Goal: Task Accomplishment & Management: Manage account settings

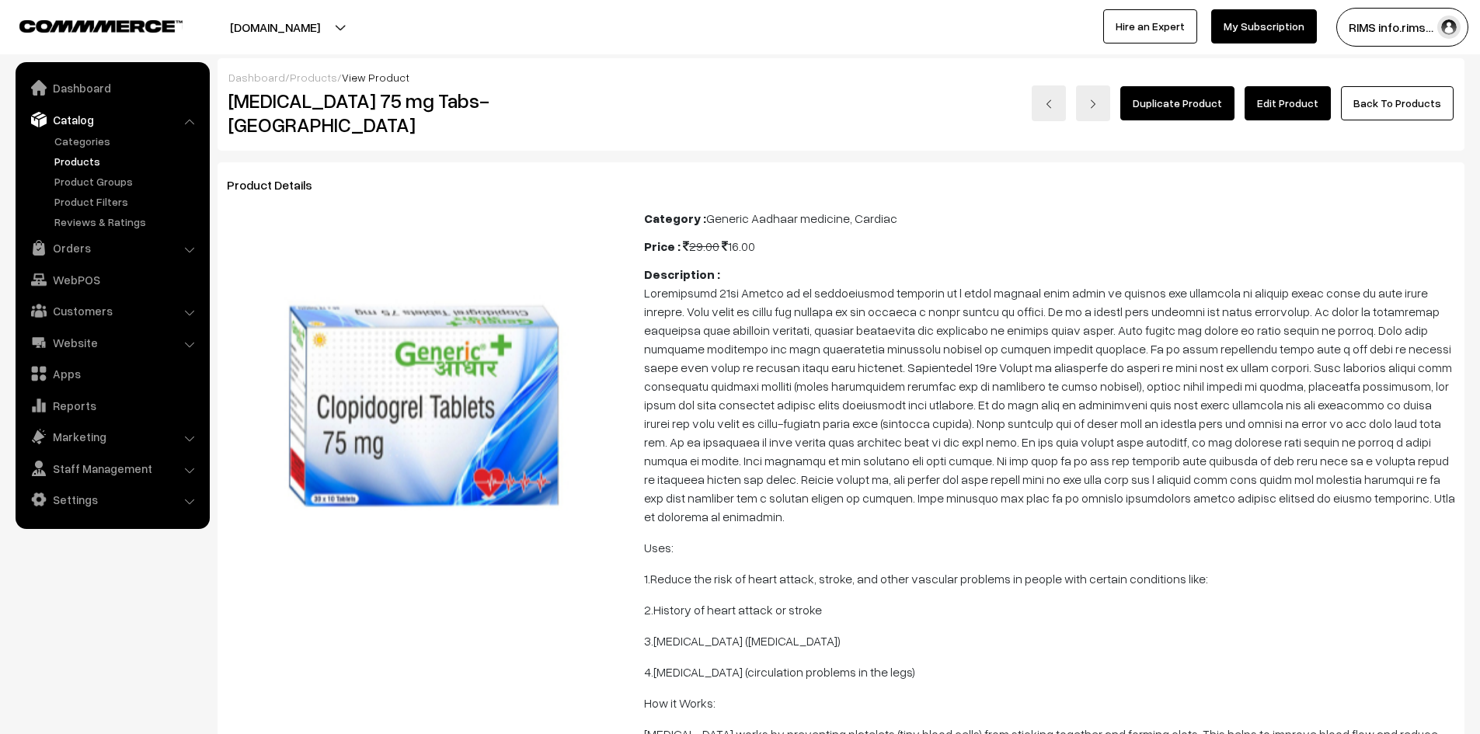
click at [1278, 104] on link "Edit Product" at bounding box center [1288, 103] width 86 height 34
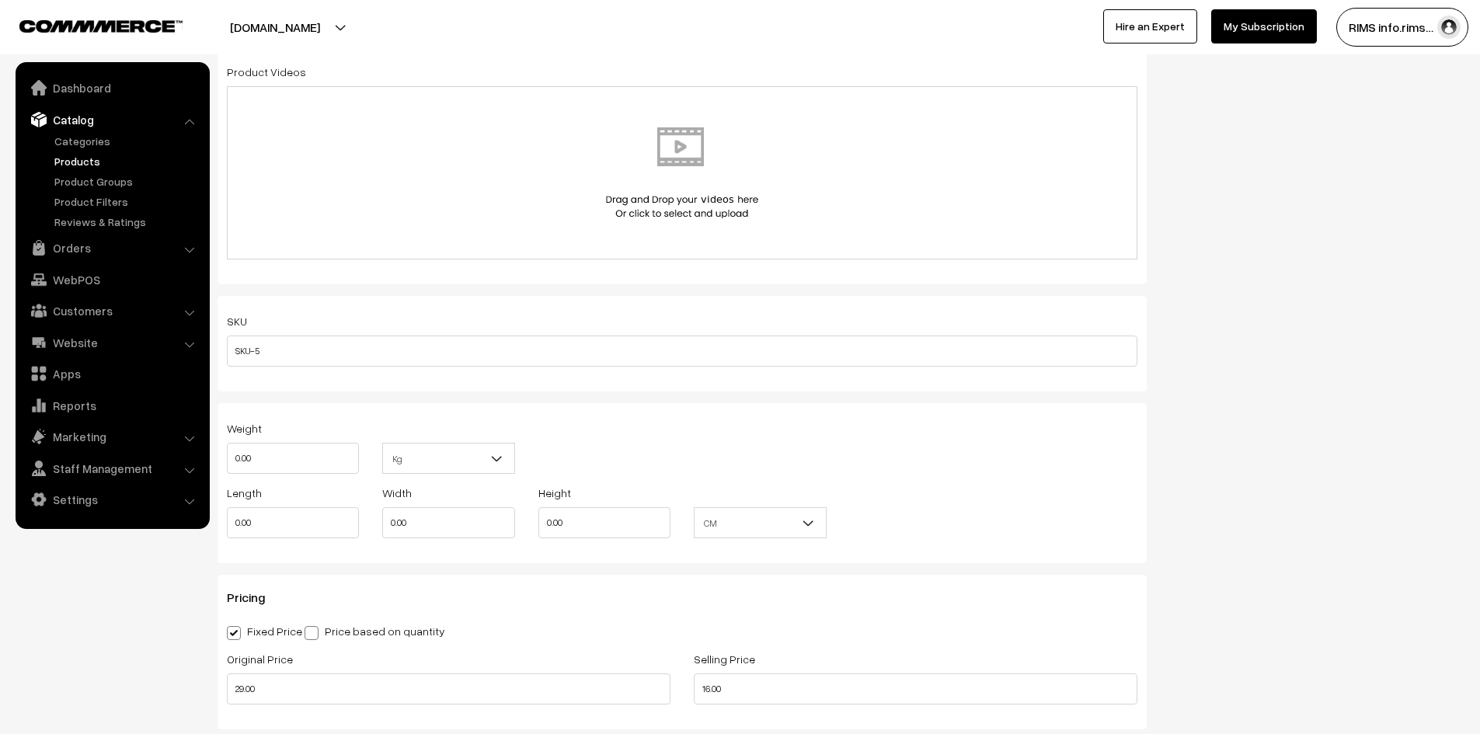
scroll to position [1088, 0]
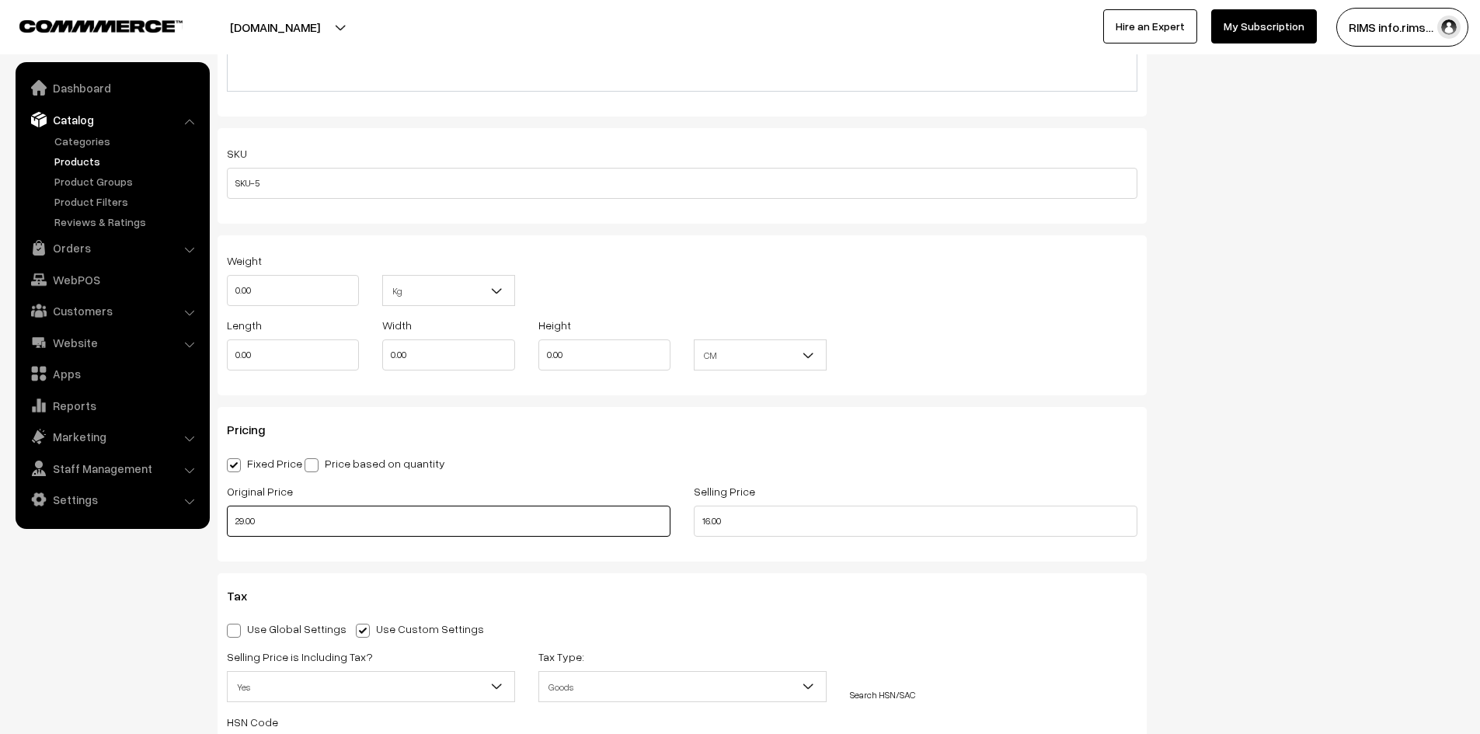
drag, startPoint x: 258, startPoint y: 524, endPoint x: 231, endPoint y: 528, distance: 27.5
click at [231, 528] on input "29.00" at bounding box center [449, 521] width 444 height 31
click at [730, 525] on input "16.00" at bounding box center [916, 521] width 444 height 31
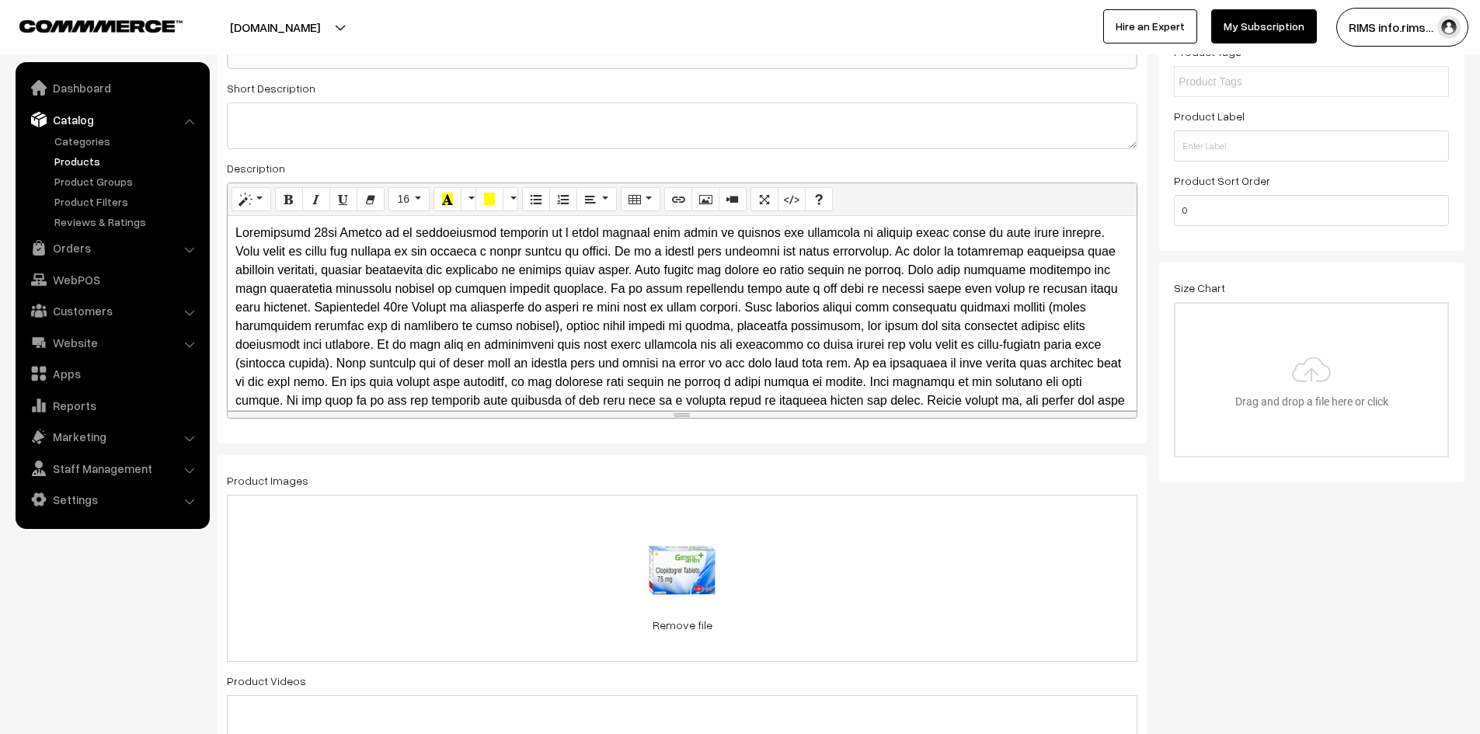
scroll to position [0, 0]
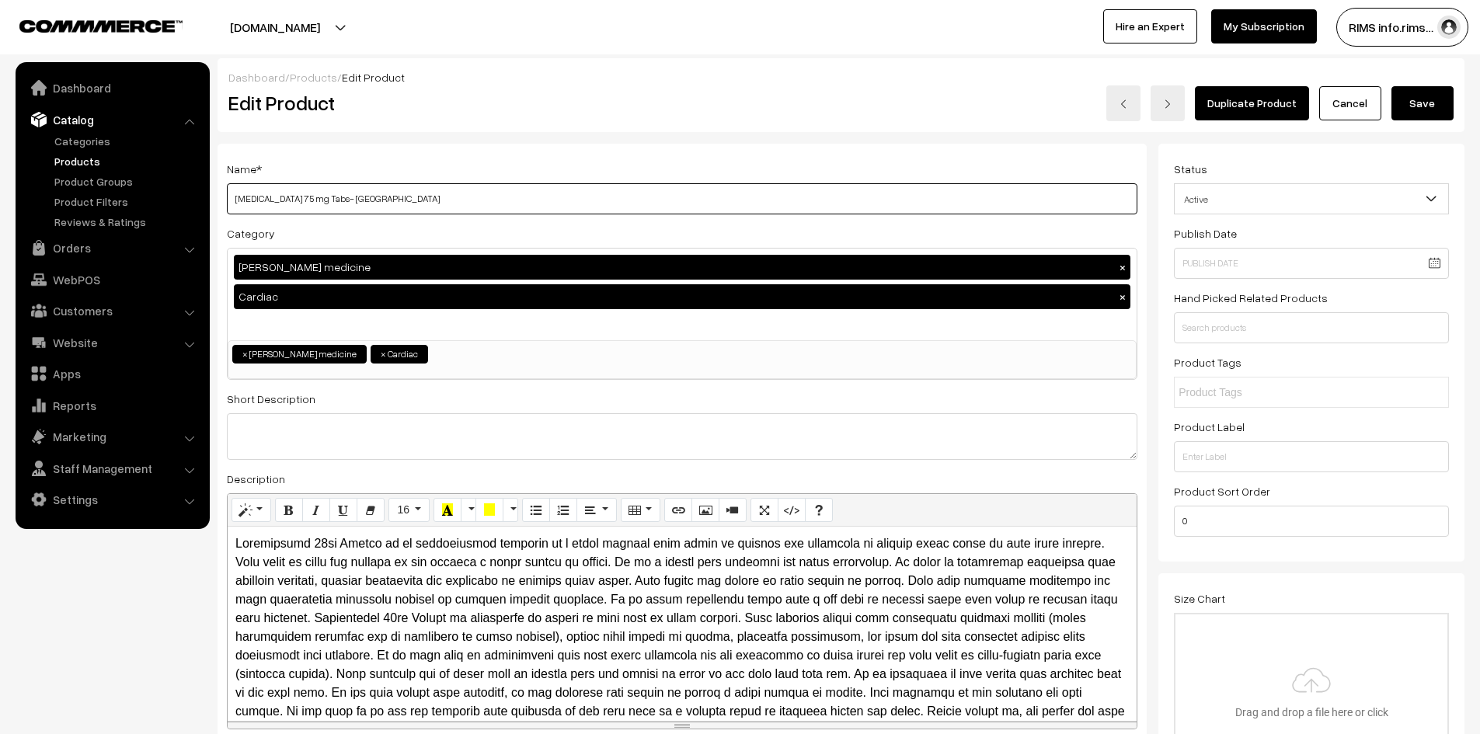
click at [419, 195] on input "Clopidogrel 75 mg Tabs- GA" at bounding box center [682, 198] width 911 height 31
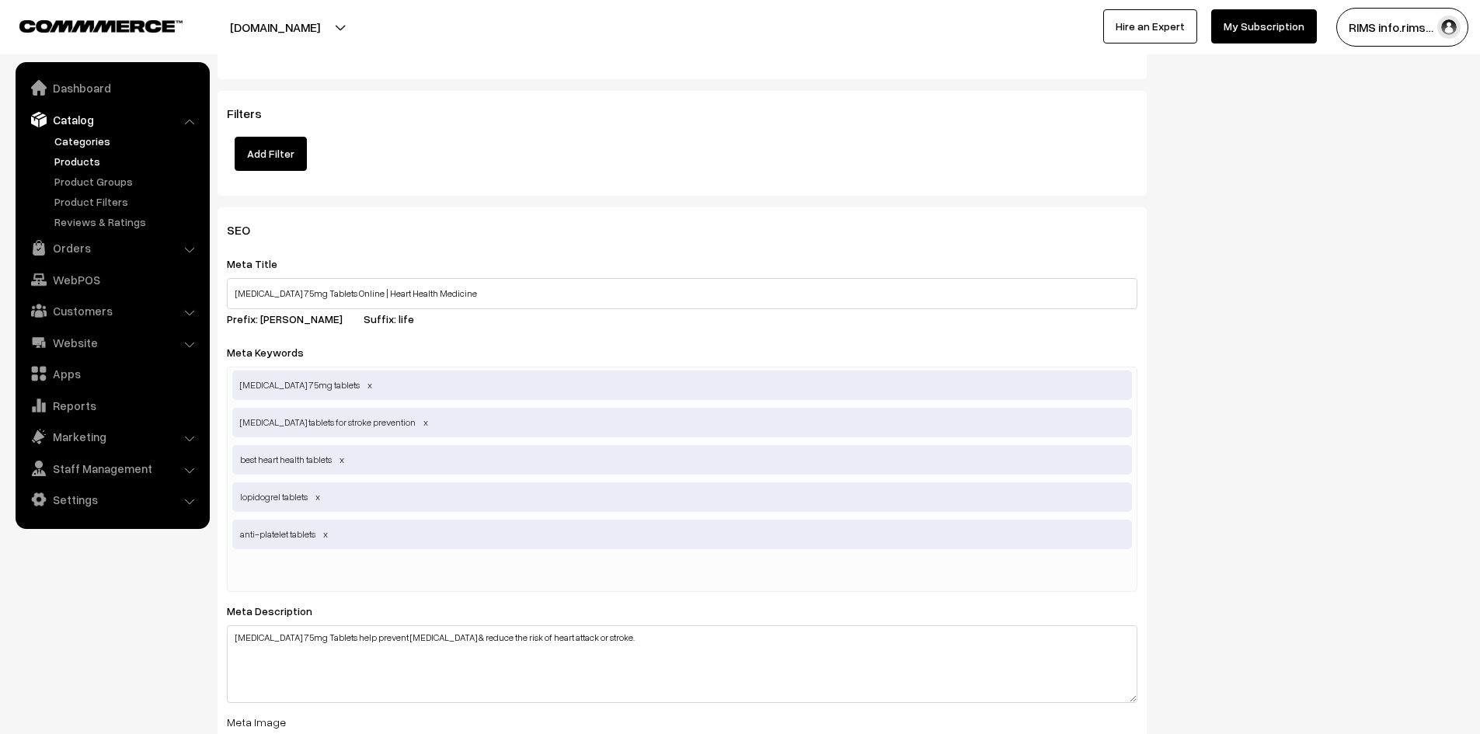
scroll to position [2409, 0]
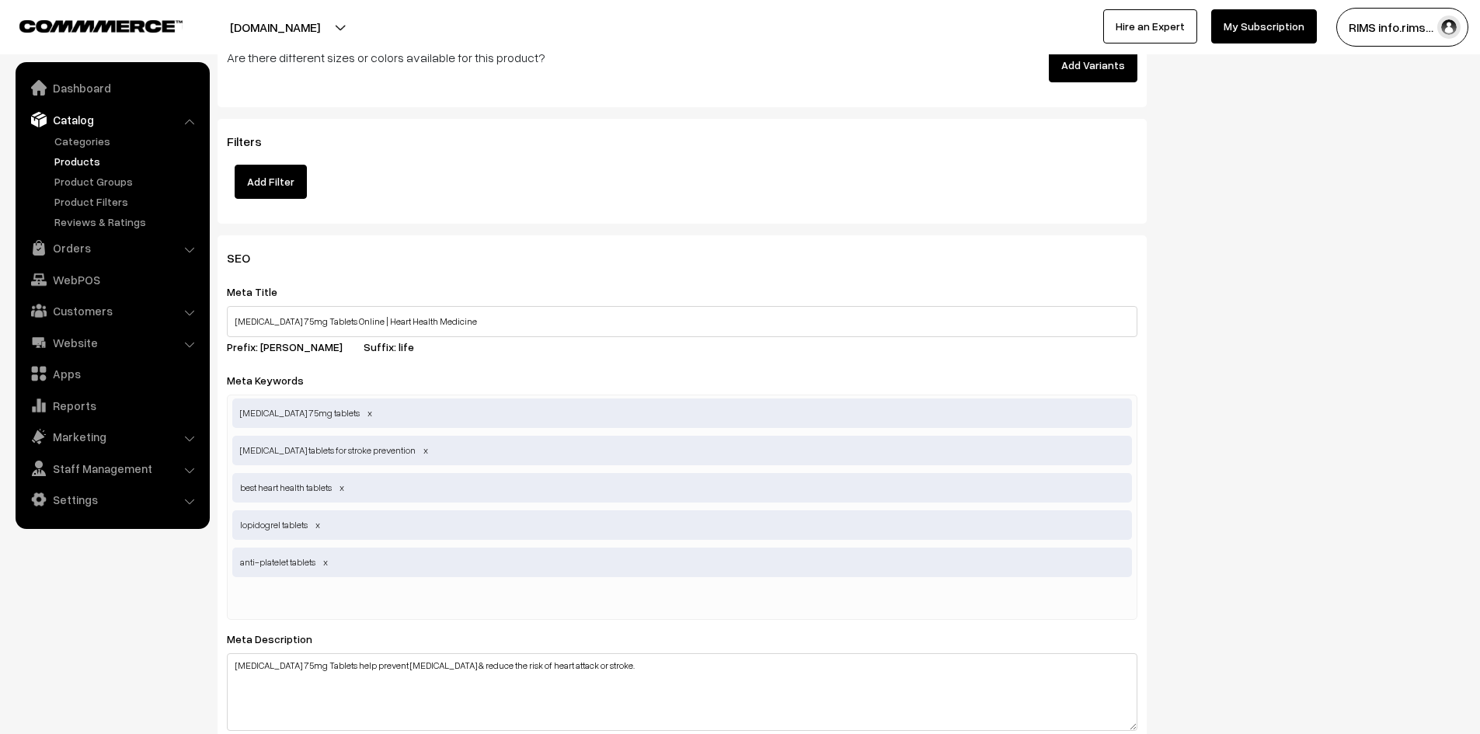
click at [75, 155] on link "Products" at bounding box center [128, 161] width 154 height 16
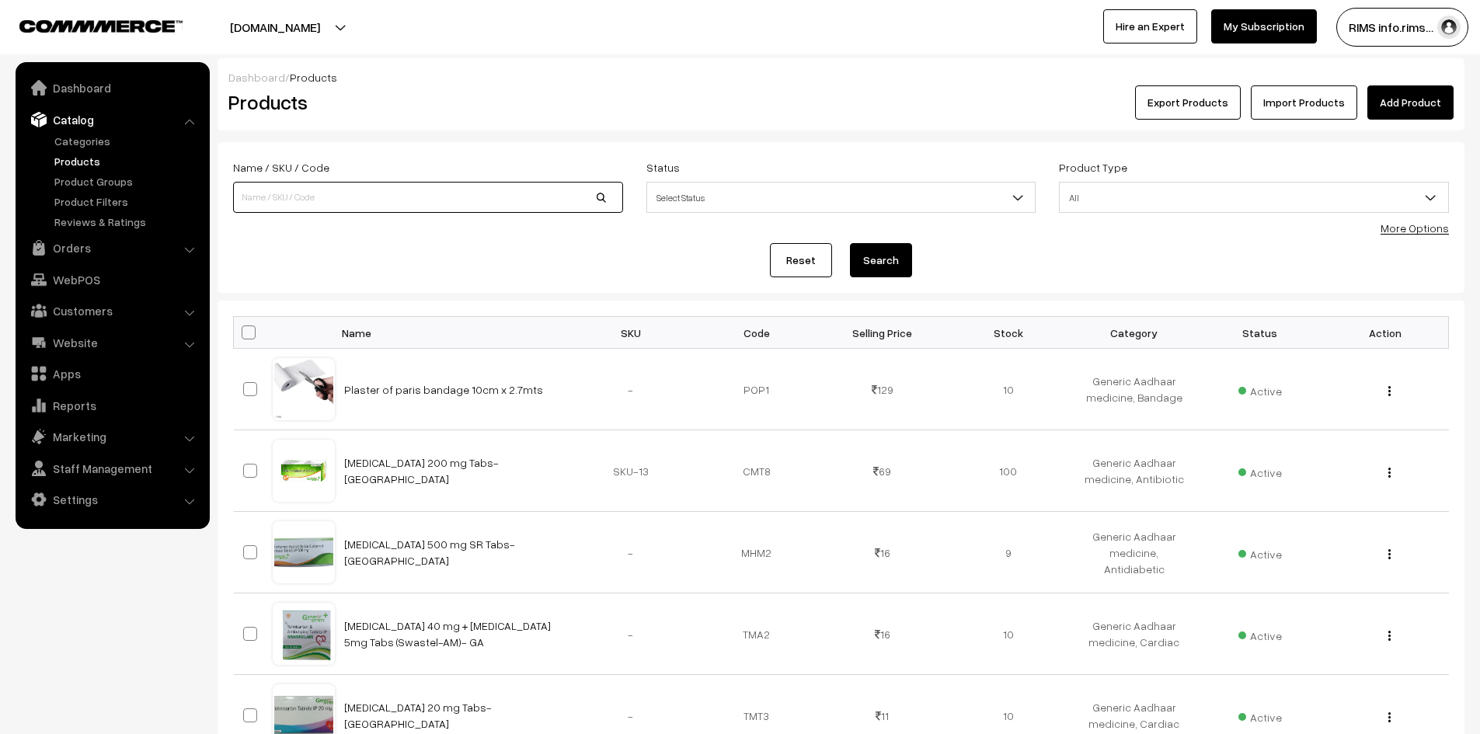
click at [383, 194] on input at bounding box center [428, 197] width 390 height 31
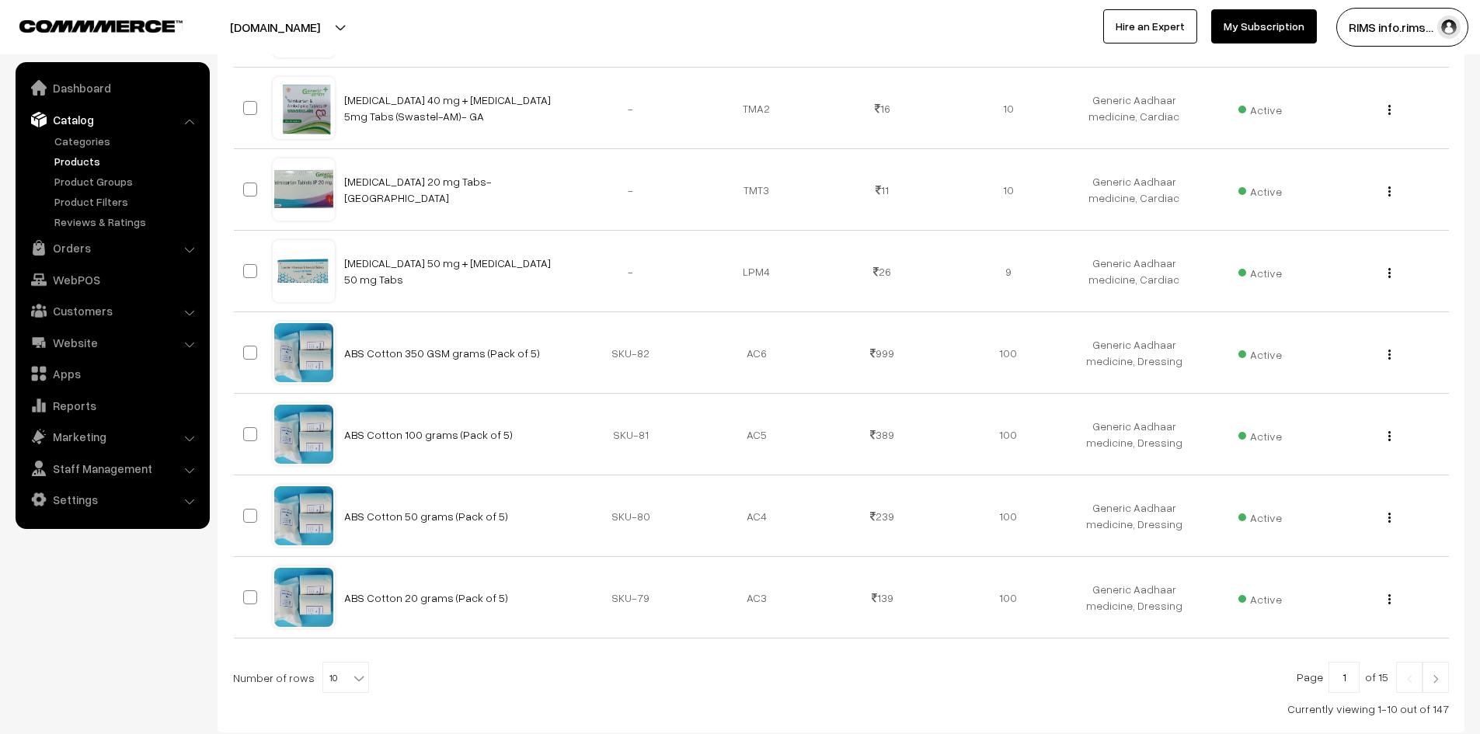
scroll to position [626, 0]
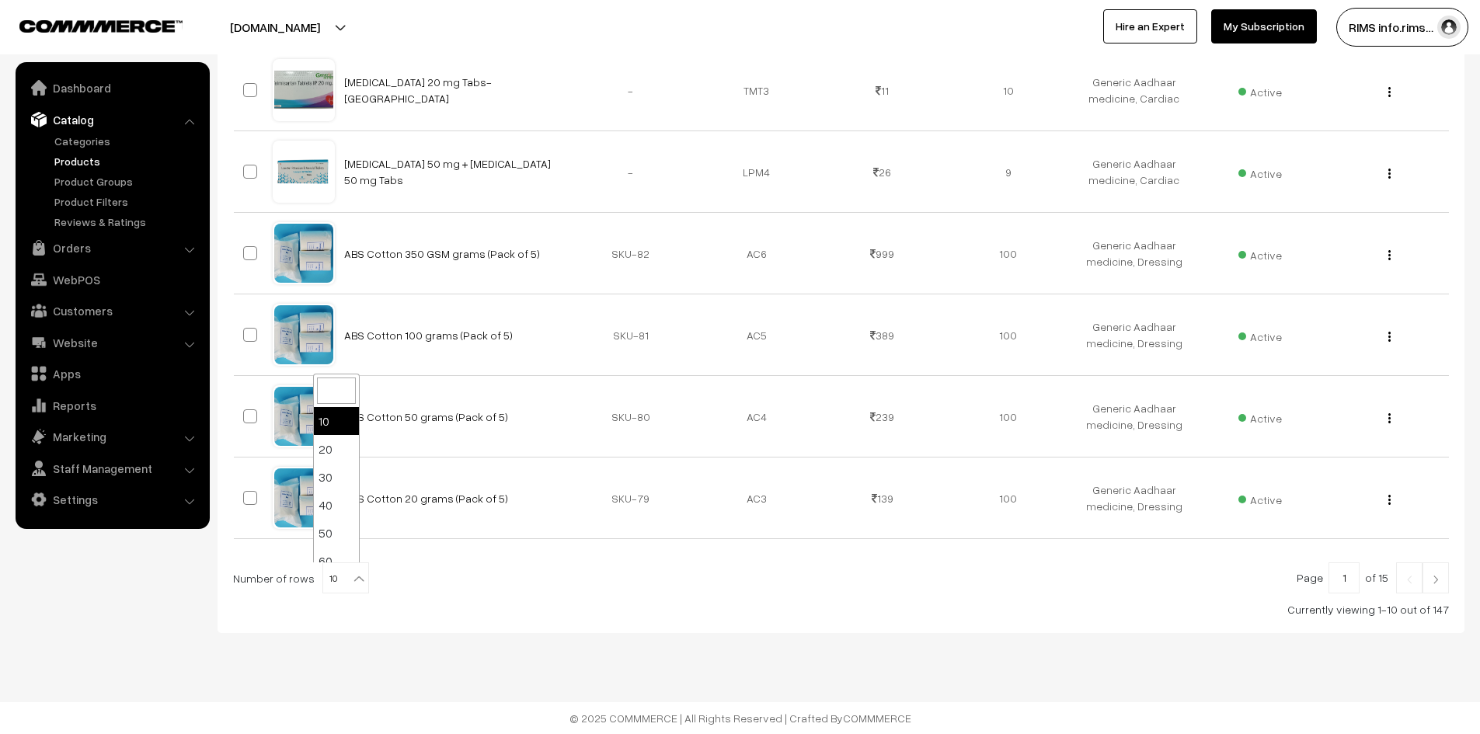
click at [351, 577] on b at bounding box center [359, 579] width 16 height 16
select select "100"
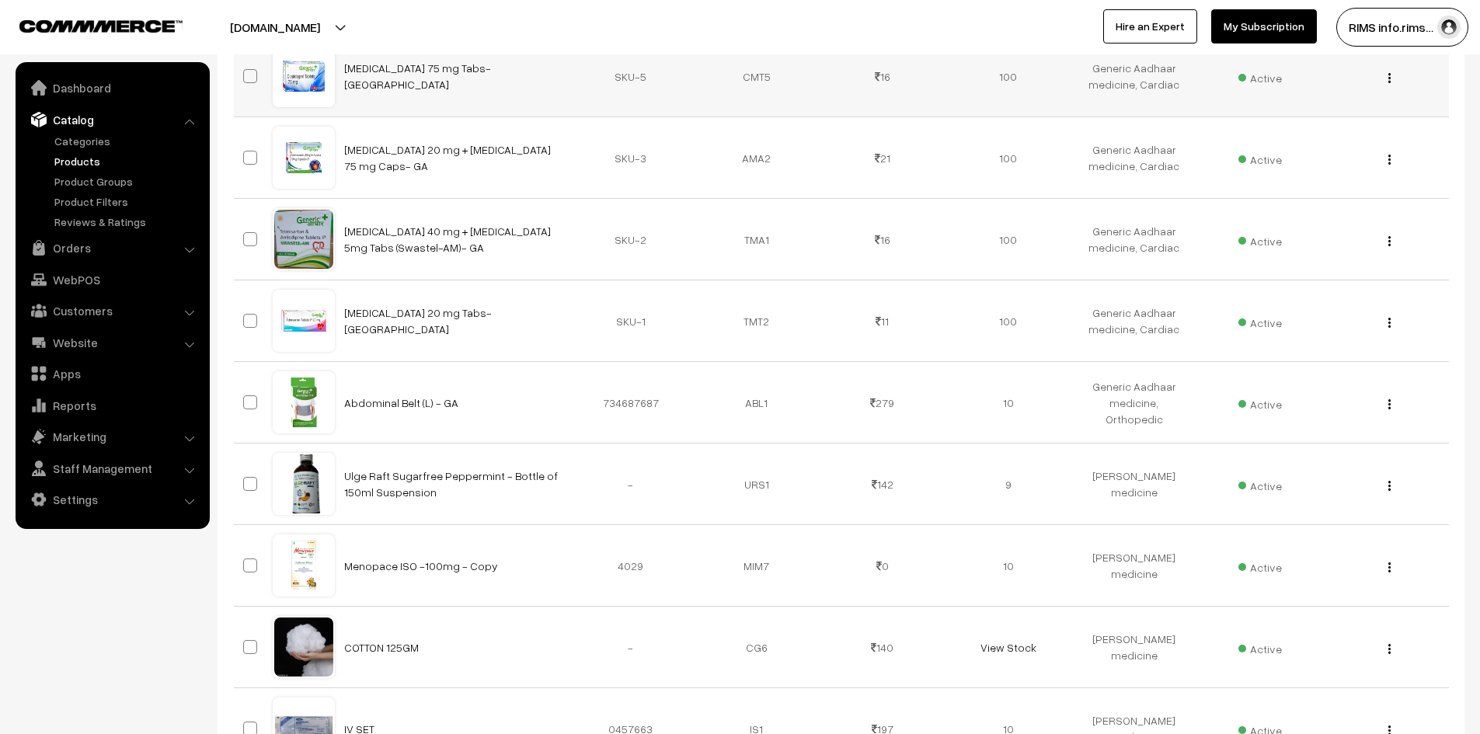
scroll to position [3123, 0]
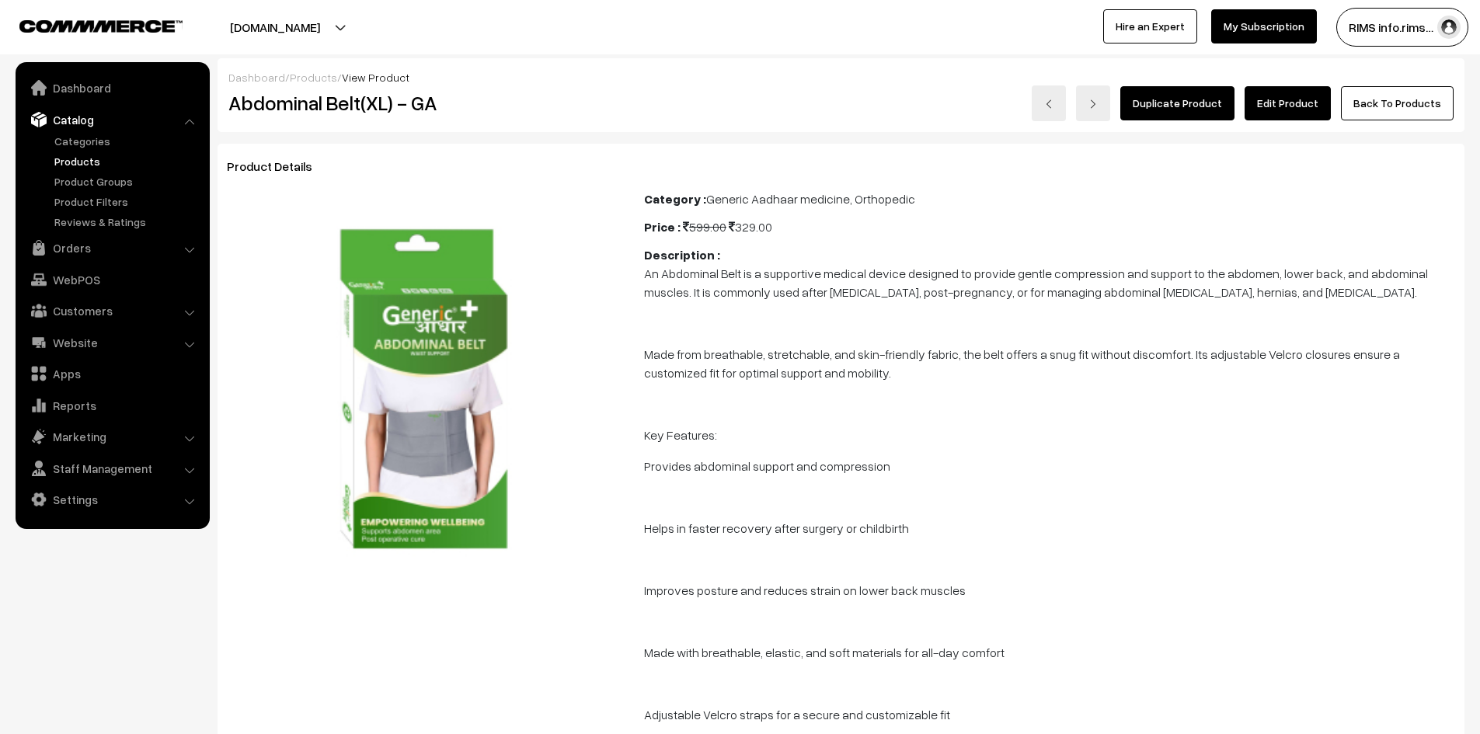
click at [1296, 103] on link "Edit Product" at bounding box center [1288, 103] width 86 height 34
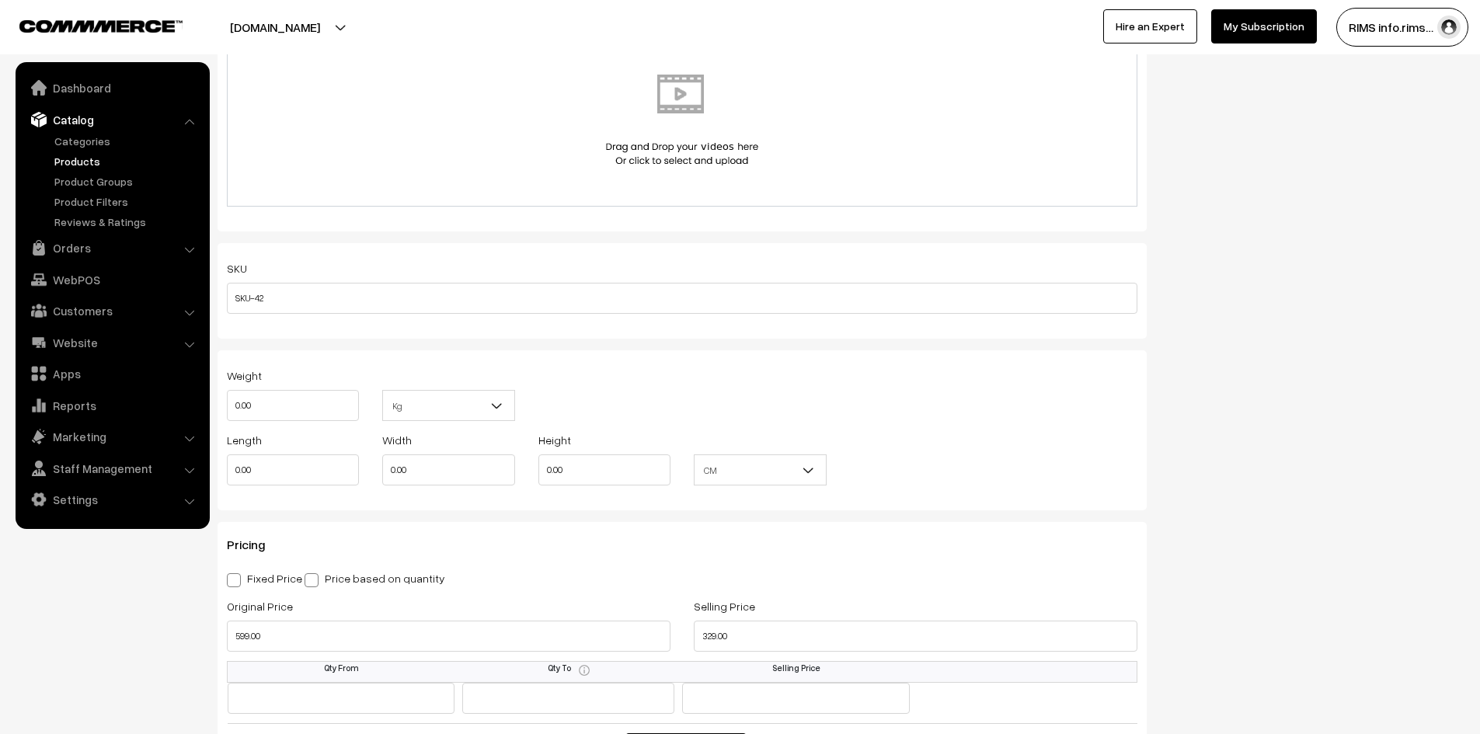
scroll to position [1088, 0]
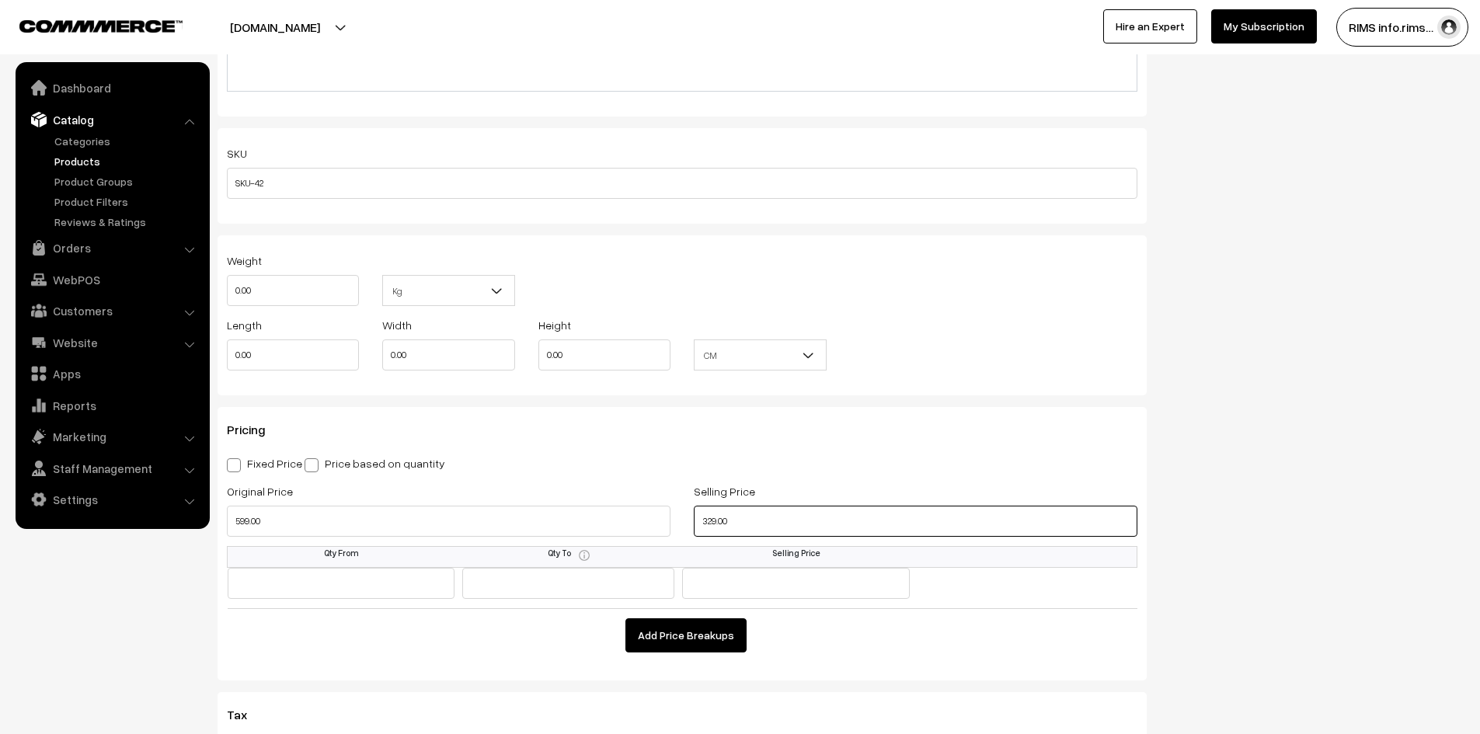
drag, startPoint x: 741, startPoint y: 521, endPoint x: 695, endPoint y: 518, distance: 45.1
click at [695, 518] on input "329.00" at bounding box center [916, 521] width 444 height 31
type input "229.00"
drag, startPoint x: 265, startPoint y: 514, endPoint x: 223, endPoint y: 517, distance: 42.0
click at [223, 517] on div "Original Price 599.00" at bounding box center [448, 514] width 467 height 64
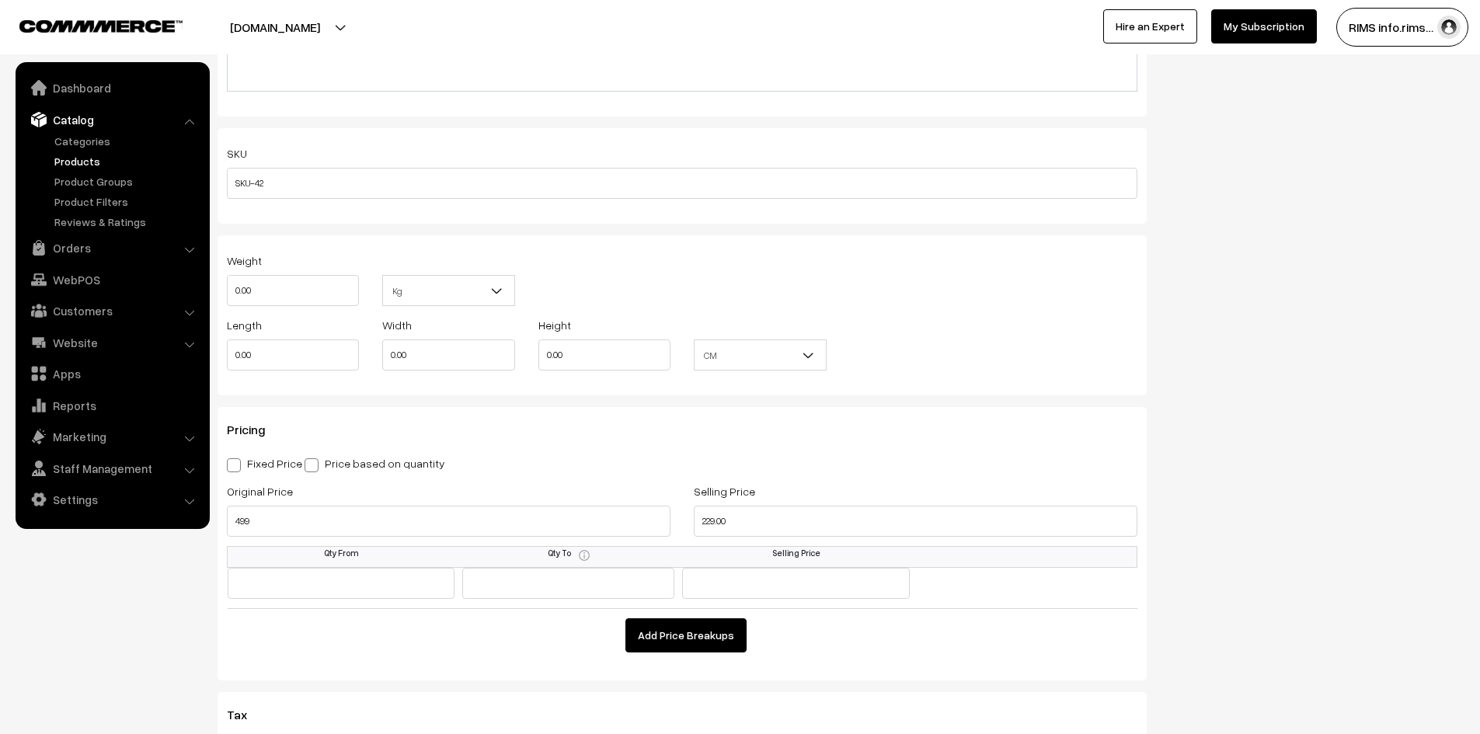
type input "499.00"
click at [1239, 422] on div "Status Active Inactive Active Publish Date Product Type -- Select -- -- Select …" at bounding box center [1318, 366] width 318 height 2620
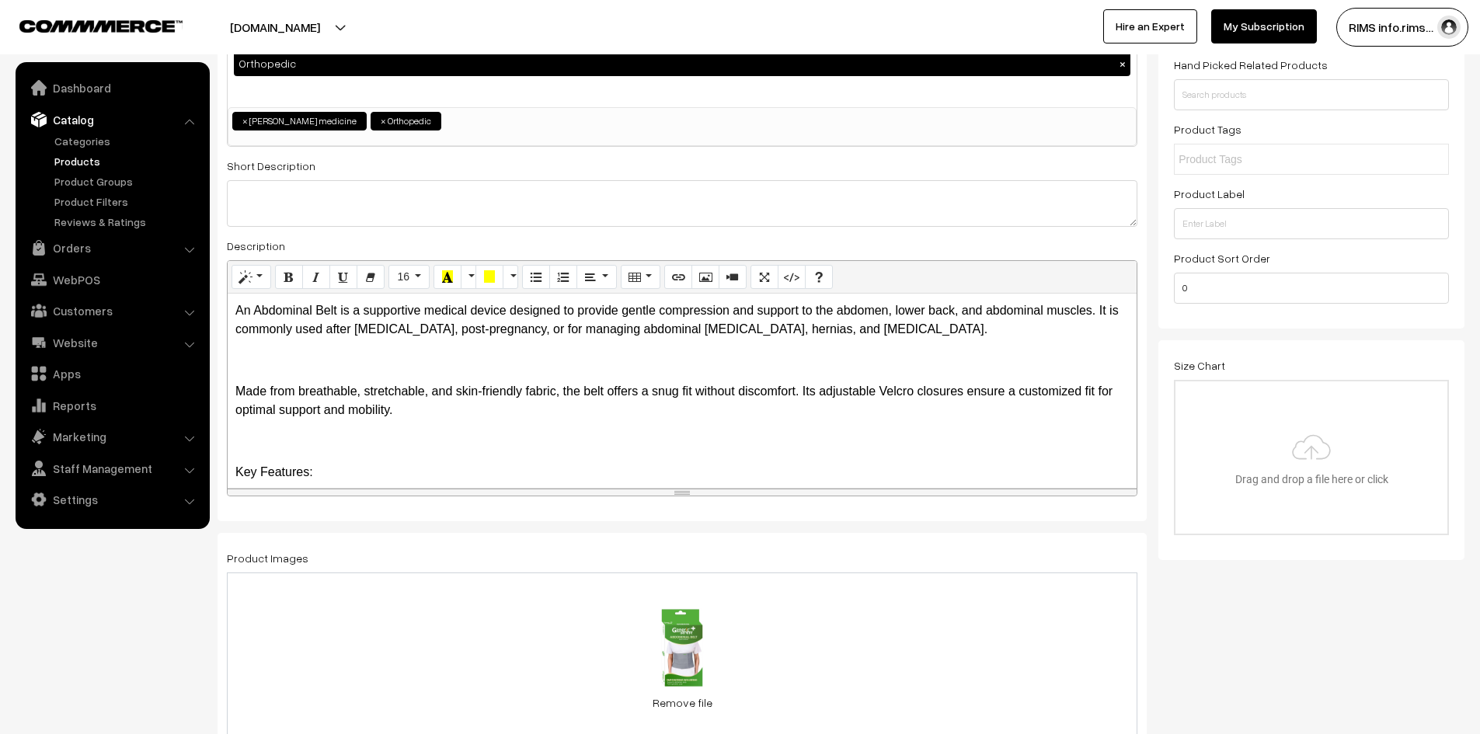
scroll to position [0, 0]
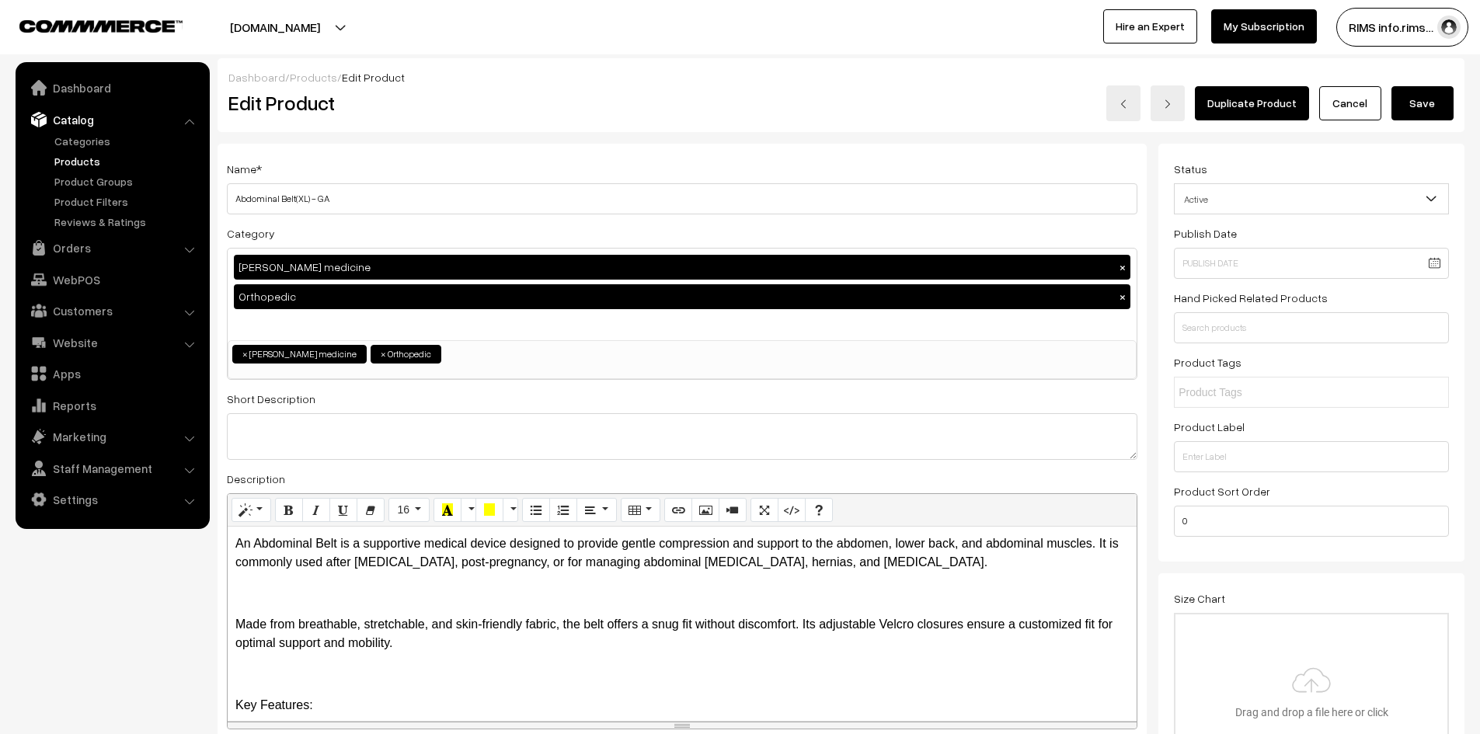
click at [1399, 108] on button "Save" at bounding box center [1423, 103] width 62 height 34
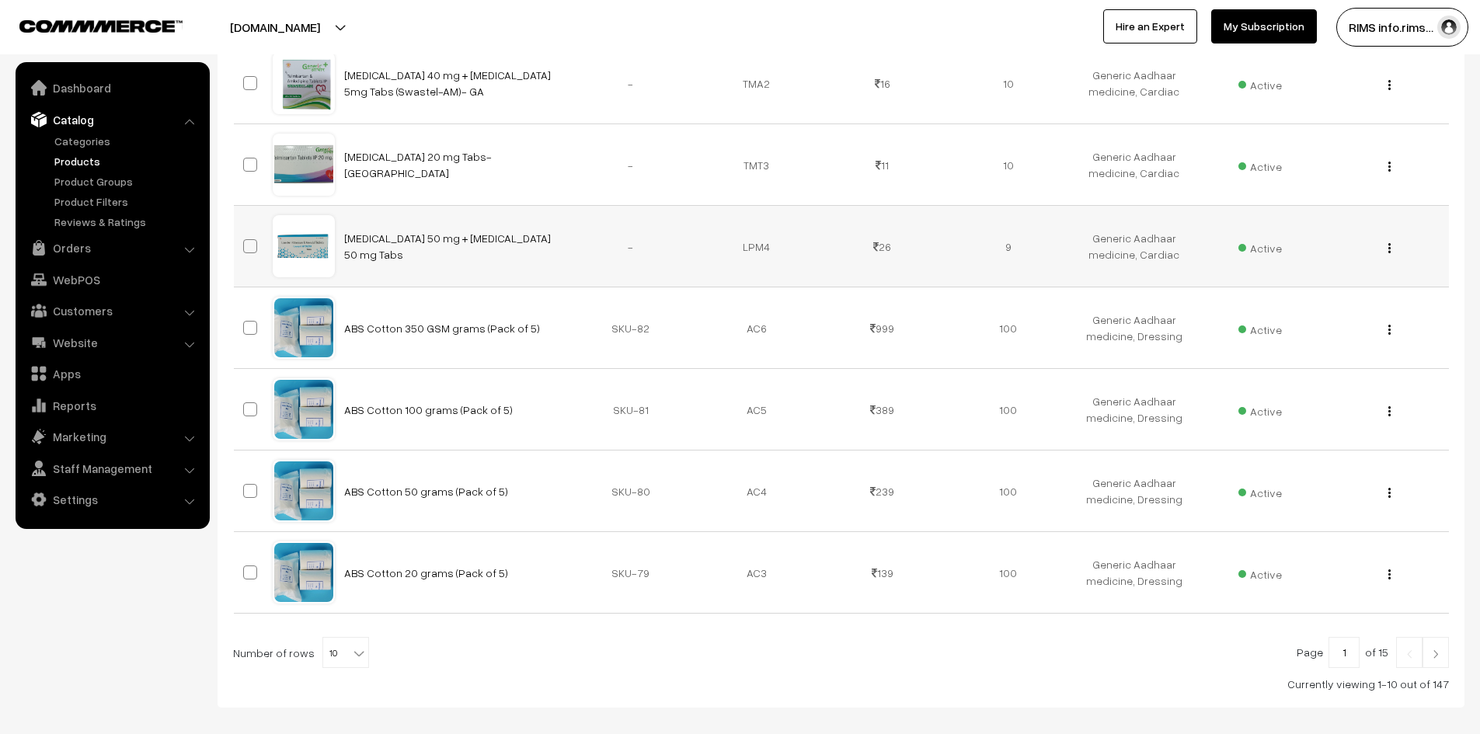
scroll to position [626, 0]
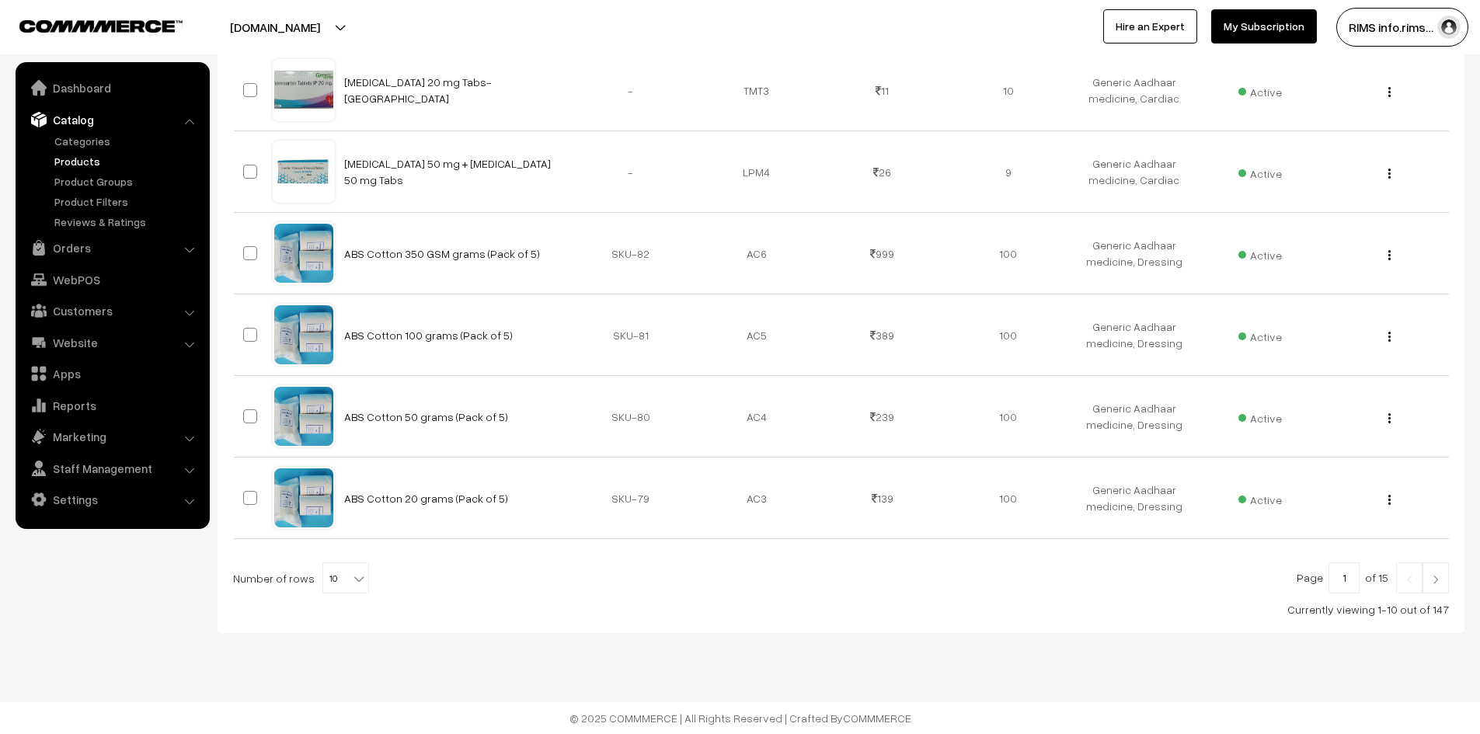
click at [353, 570] on span at bounding box center [361, 573] width 16 height 20
select select "100"
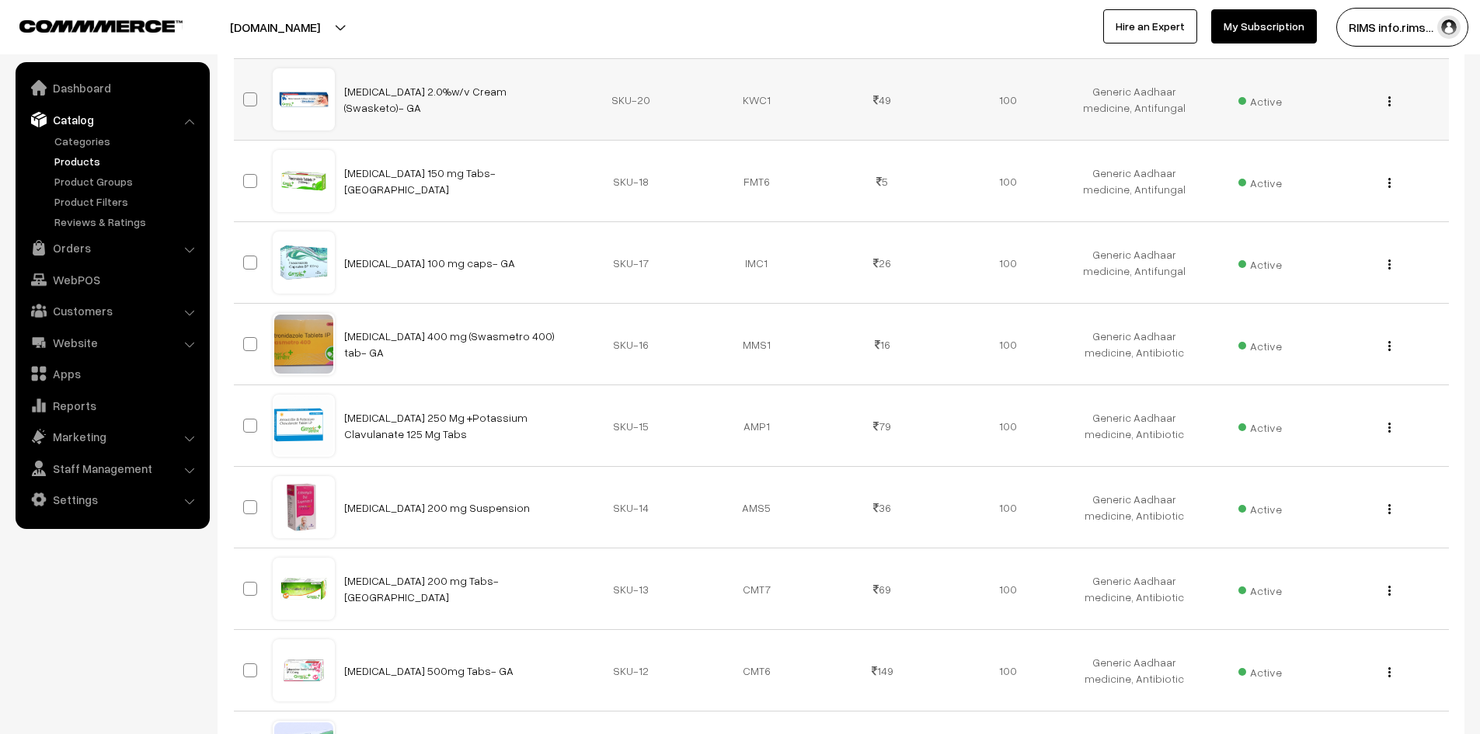
scroll to position [3123, 0]
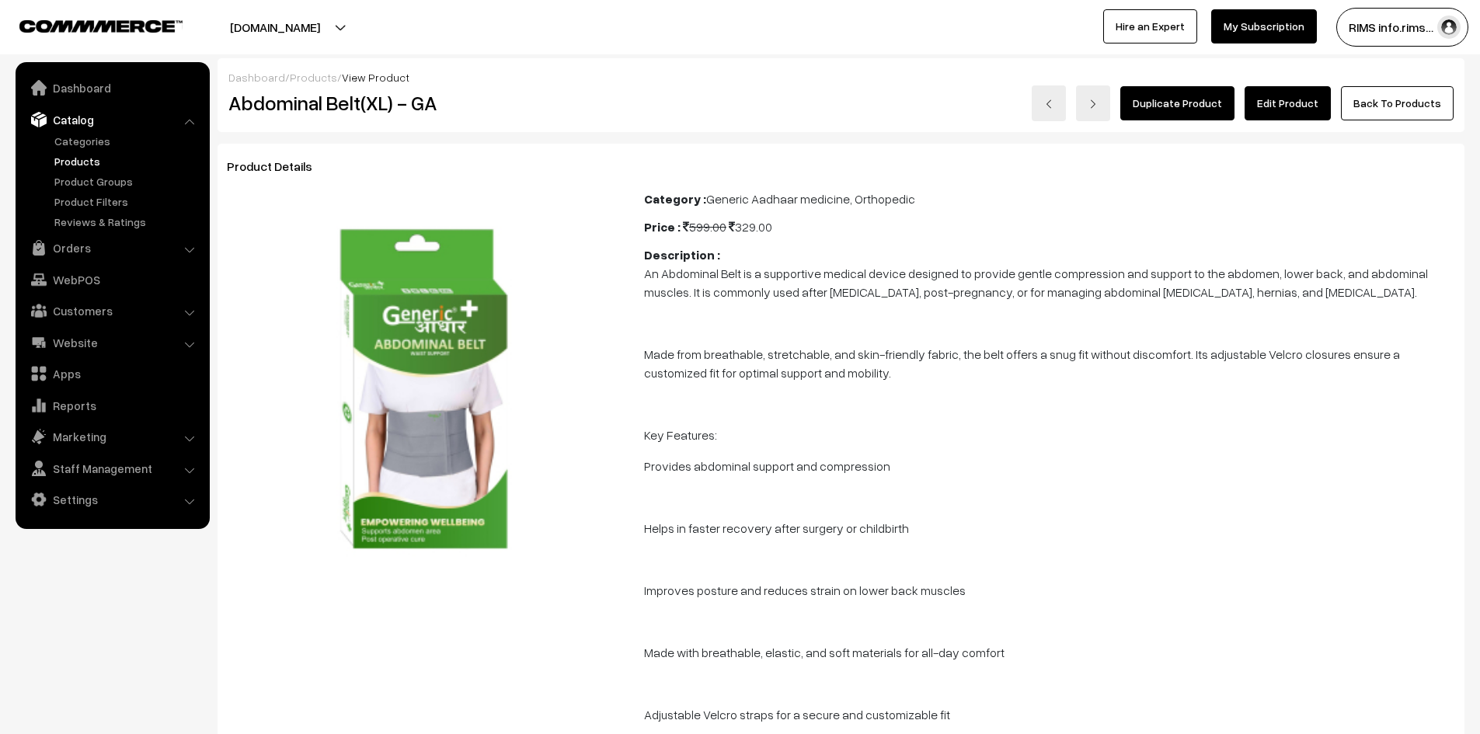
click at [1304, 107] on link "Edit Product" at bounding box center [1288, 103] width 86 height 34
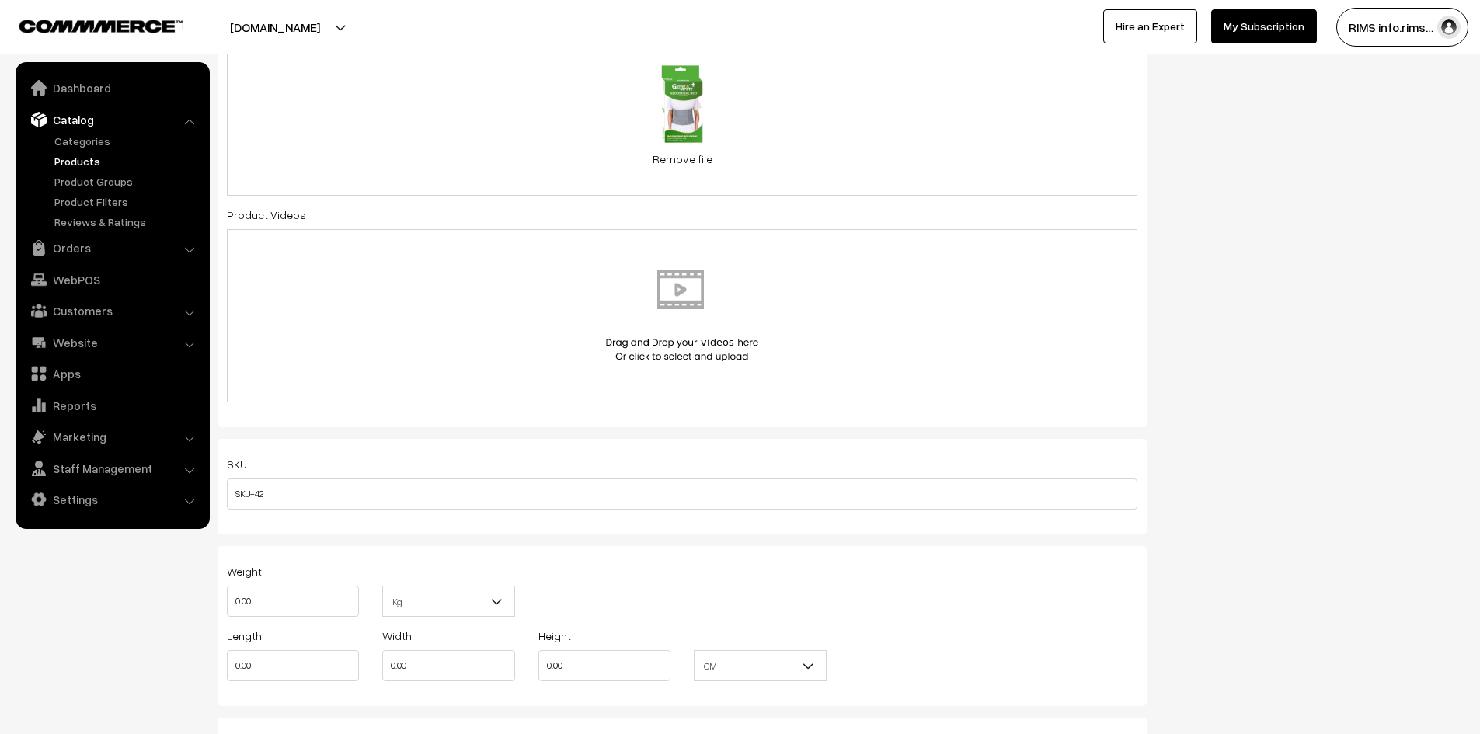
scroll to position [1088, 0]
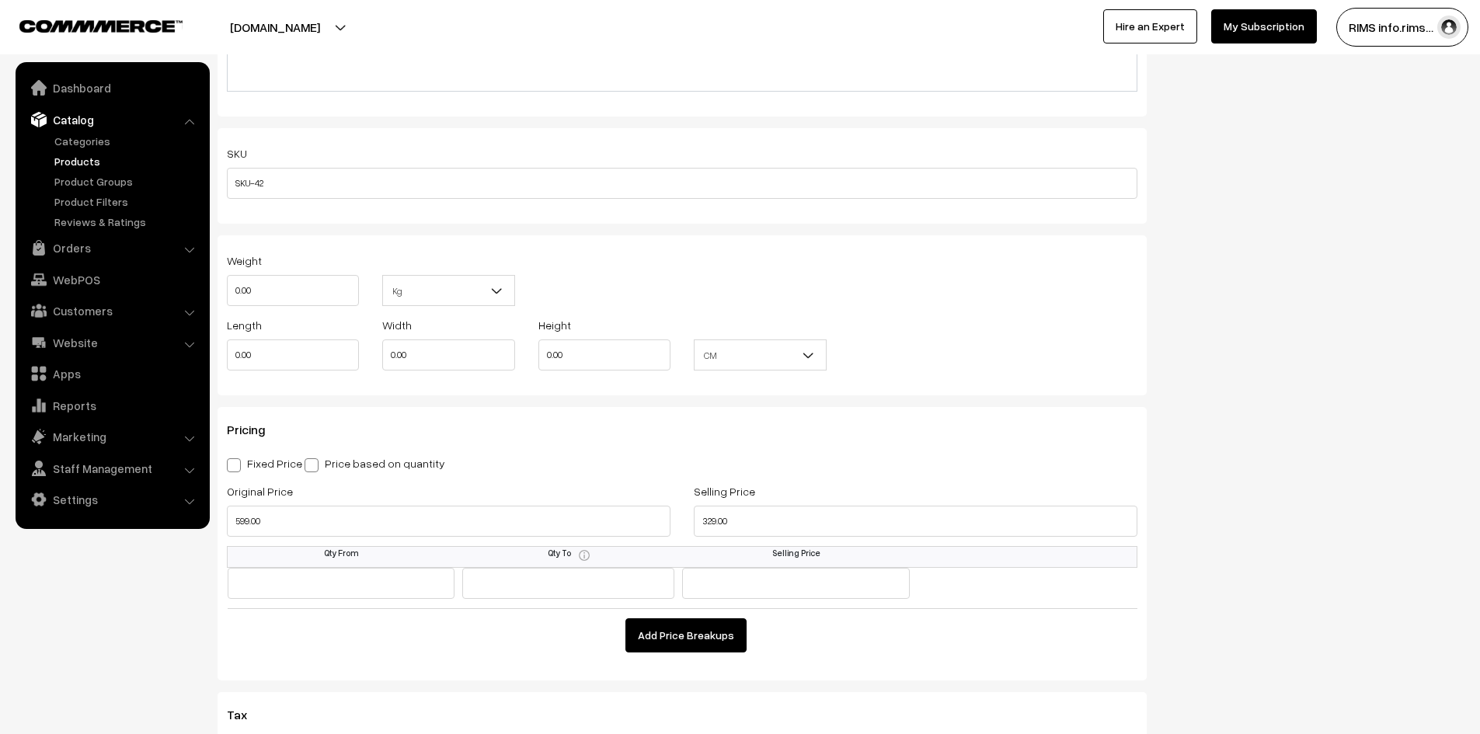
click at [236, 467] on span at bounding box center [234, 465] width 14 height 14
click at [236, 467] on input "Fixed Price" at bounding box center [232, 463] width 10 height 10
radio input "true"
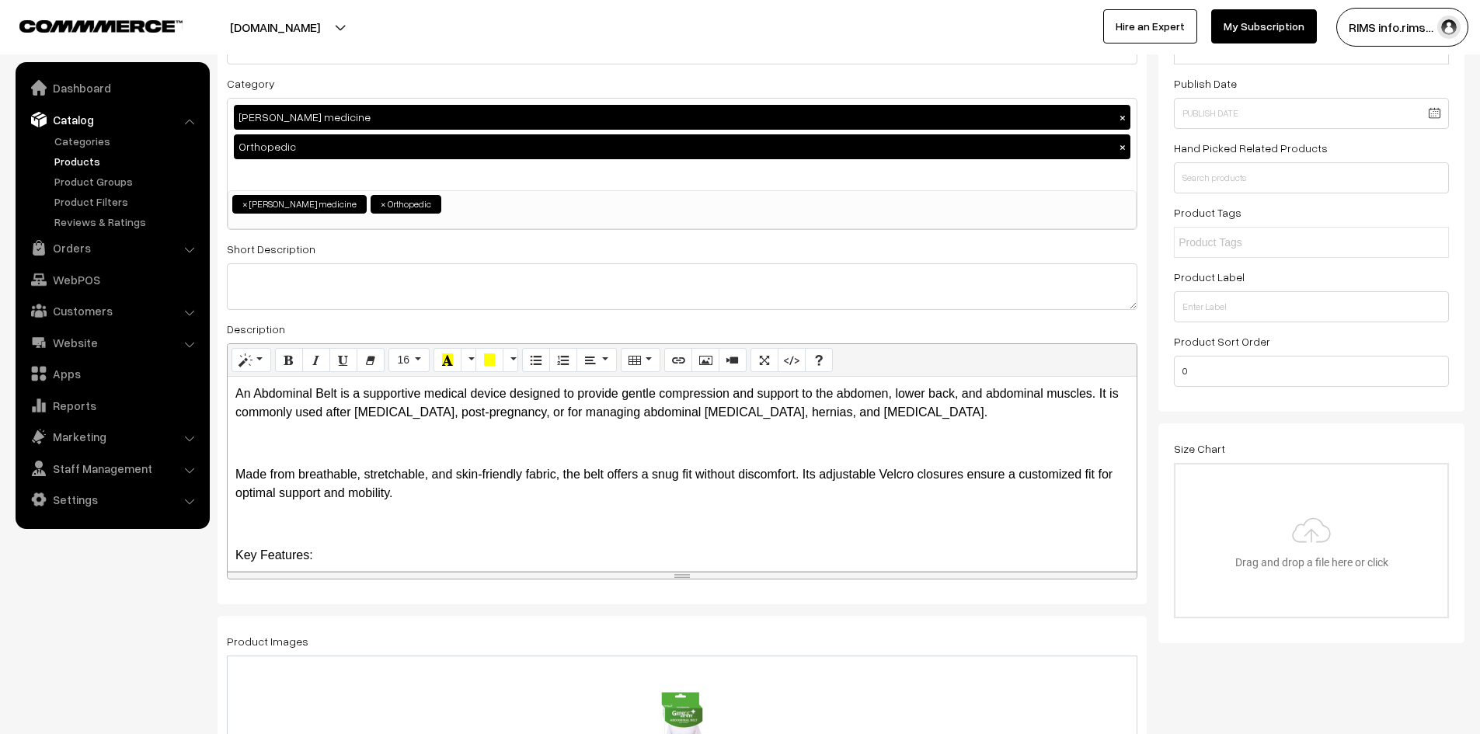
scroll to position [0, 0]
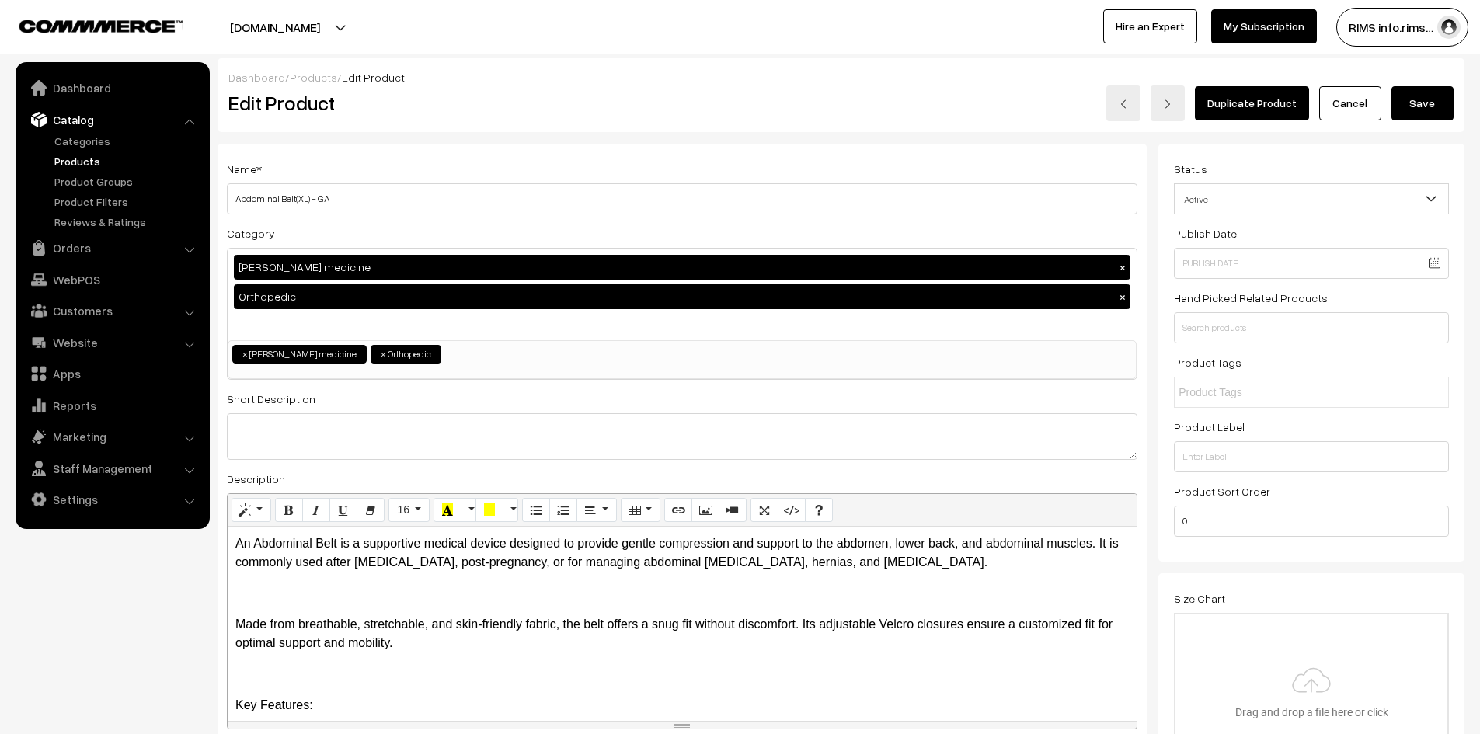
click at [1413, 110] on button "Save" at bounding box center [1423, 103] width 62 height 34
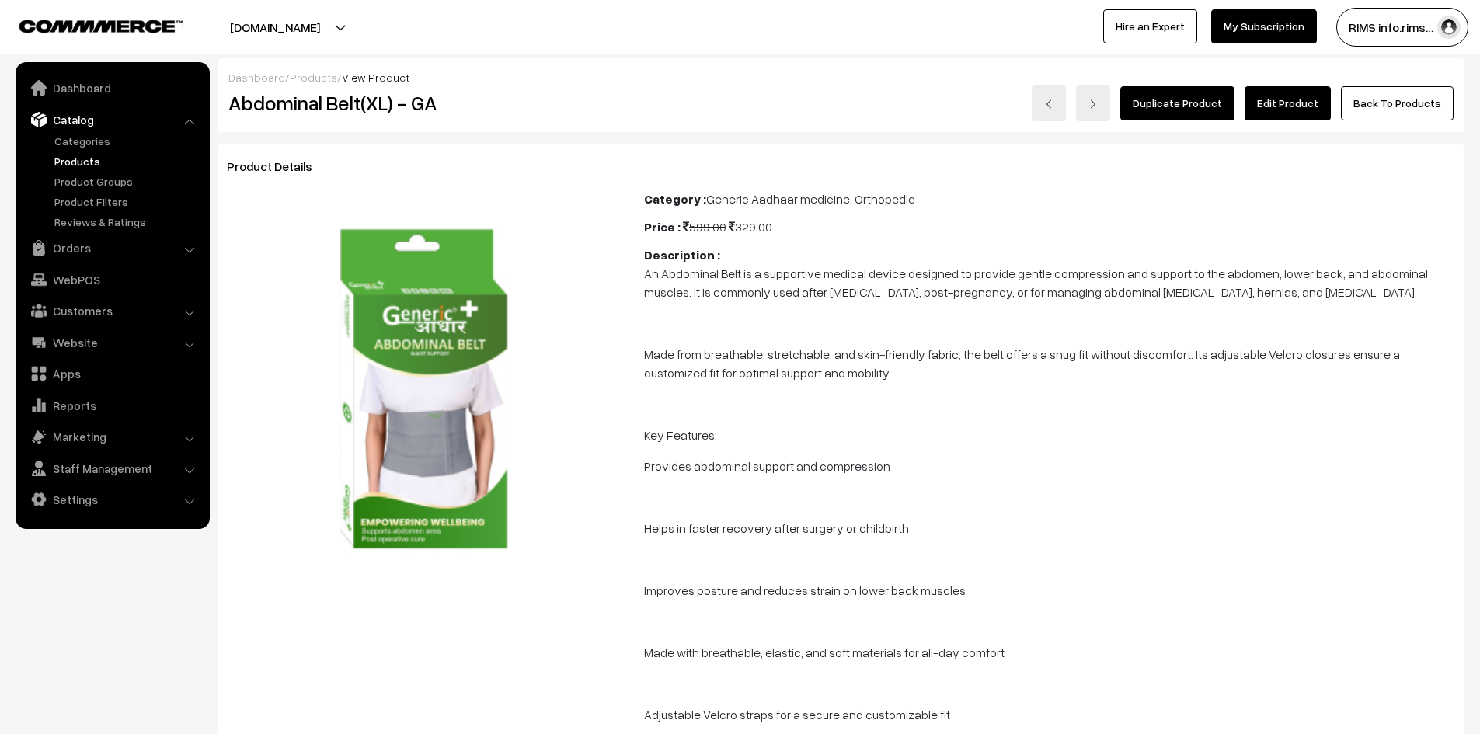
click at [1277, 94] on link "Edit Product" at bounding box center [1288, 103] width 86 height 34
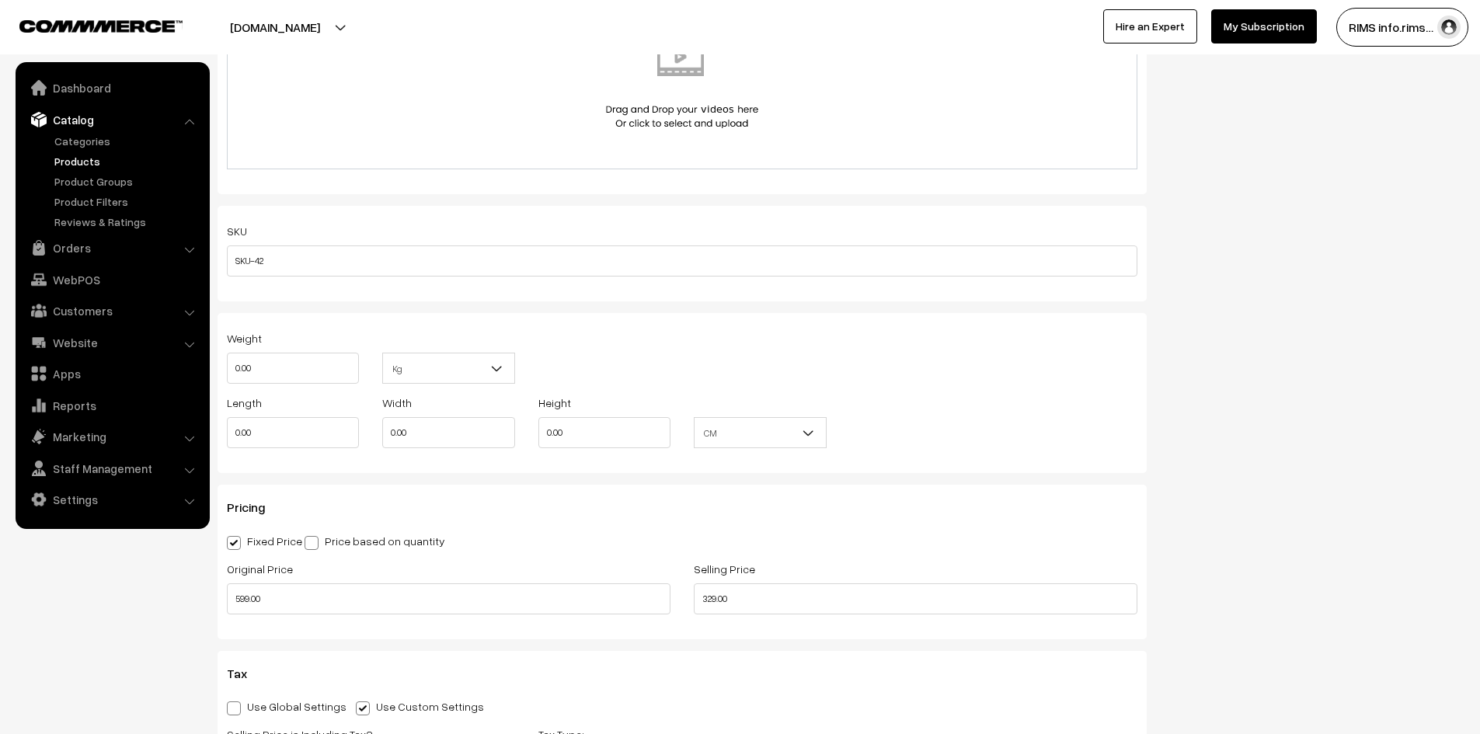
scroll to position [1166, 0]
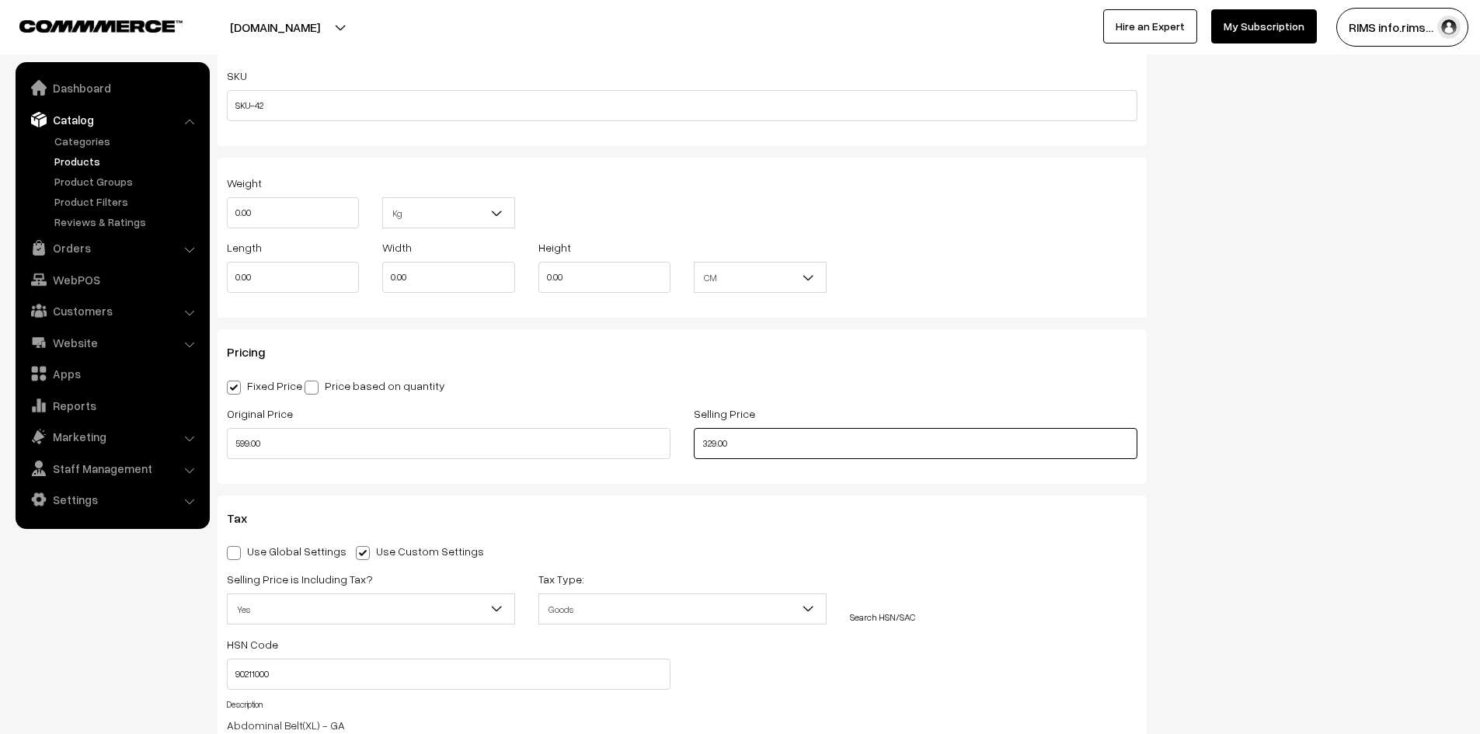
click at [701, 442] on input "329.00" at bounding box center [916, 443] width 444 height 31
type input "229.00"
drag, startPoint x: 840, startPoint y: 471, endPoint x: 824, endPoint y: 479, distance: 18.4
click at [837, 474] on div "Pricing Fixed Price Price based on quantity Original Price 599.00 Selling Price…" at bounding box center [682, 406] width 929 height 154
click at [356, 554] on span at bounding box center [363, 553] width 14 height 14
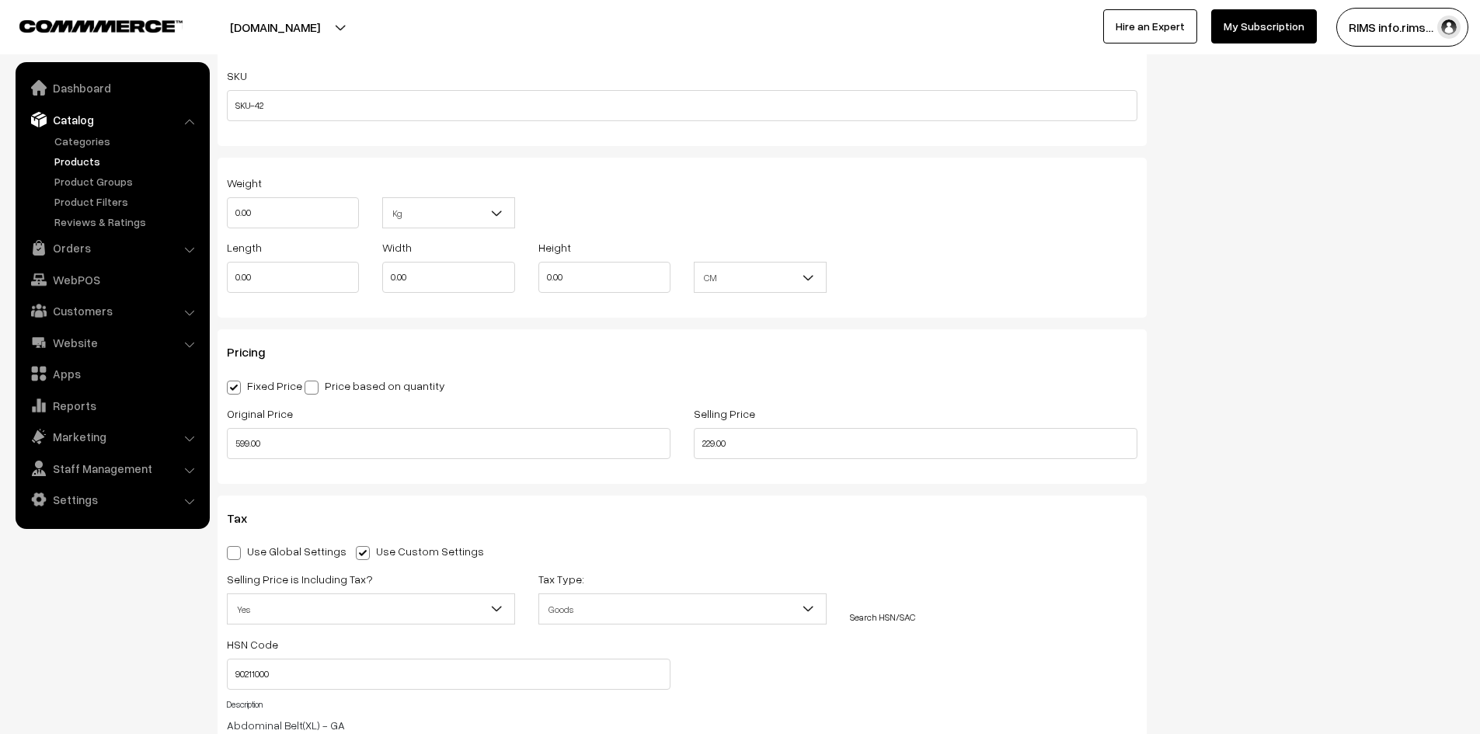
click at [356, 554] on input "Use Custom Settings" at bounding box center [361, 550] width 10 height 10
click at [356, 557] on span at bounding box center [363, 553] width 14 height 14
click at [356, 556] on input "Use Custom Settings" at bounding box center [361, 550] width 10 height 10
click at [356, 556] on span at bounding box center [363, 553] width 14 height 14
click at [356, 556] on input "Use Custom Settings" at bounding box center [361, 550] width 10 height 10
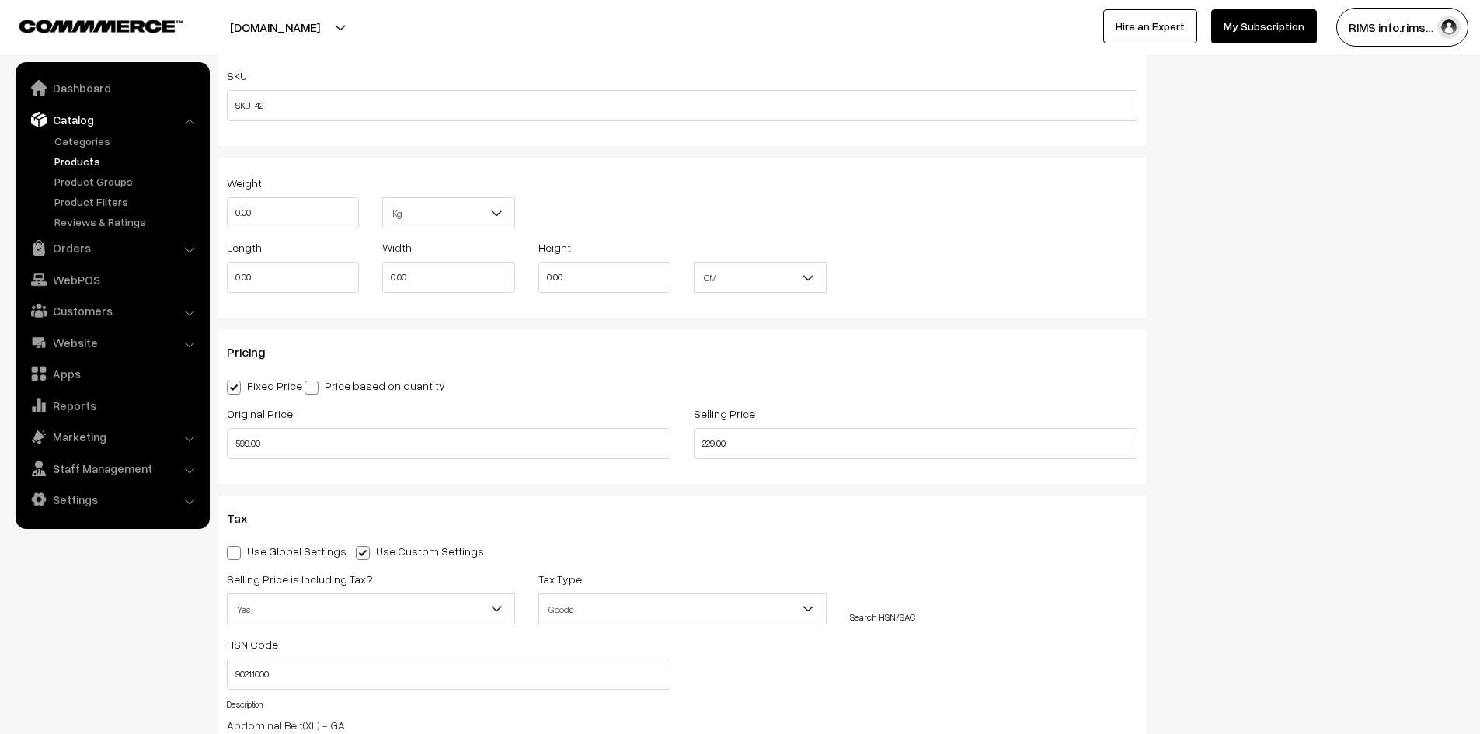
click at [356, 556] on span at bounding box center [363, 553] width 14 height 14
click at [356, 556] on input "Use Custom Settings" at bounding box center [361, 550] width 10 height 10
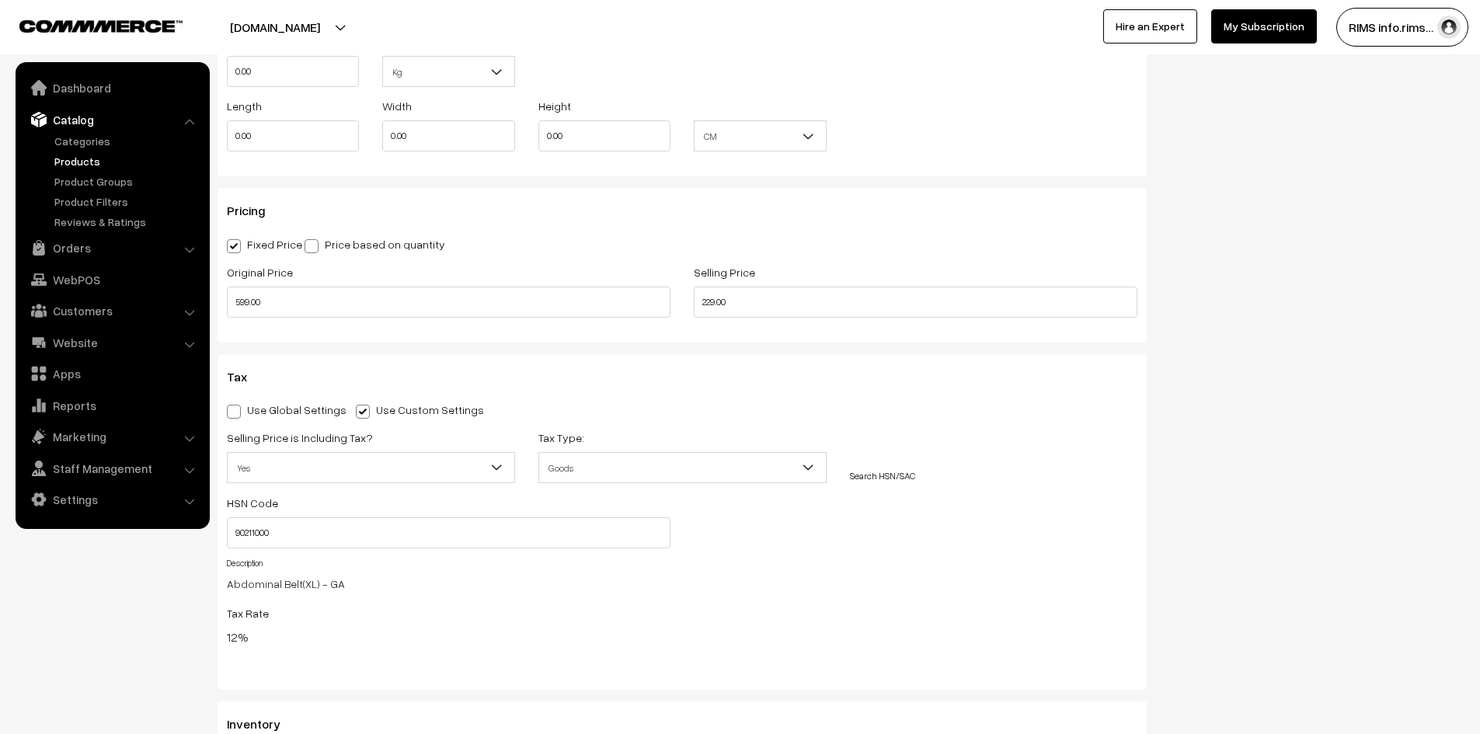
scroll to position [1321, 0]
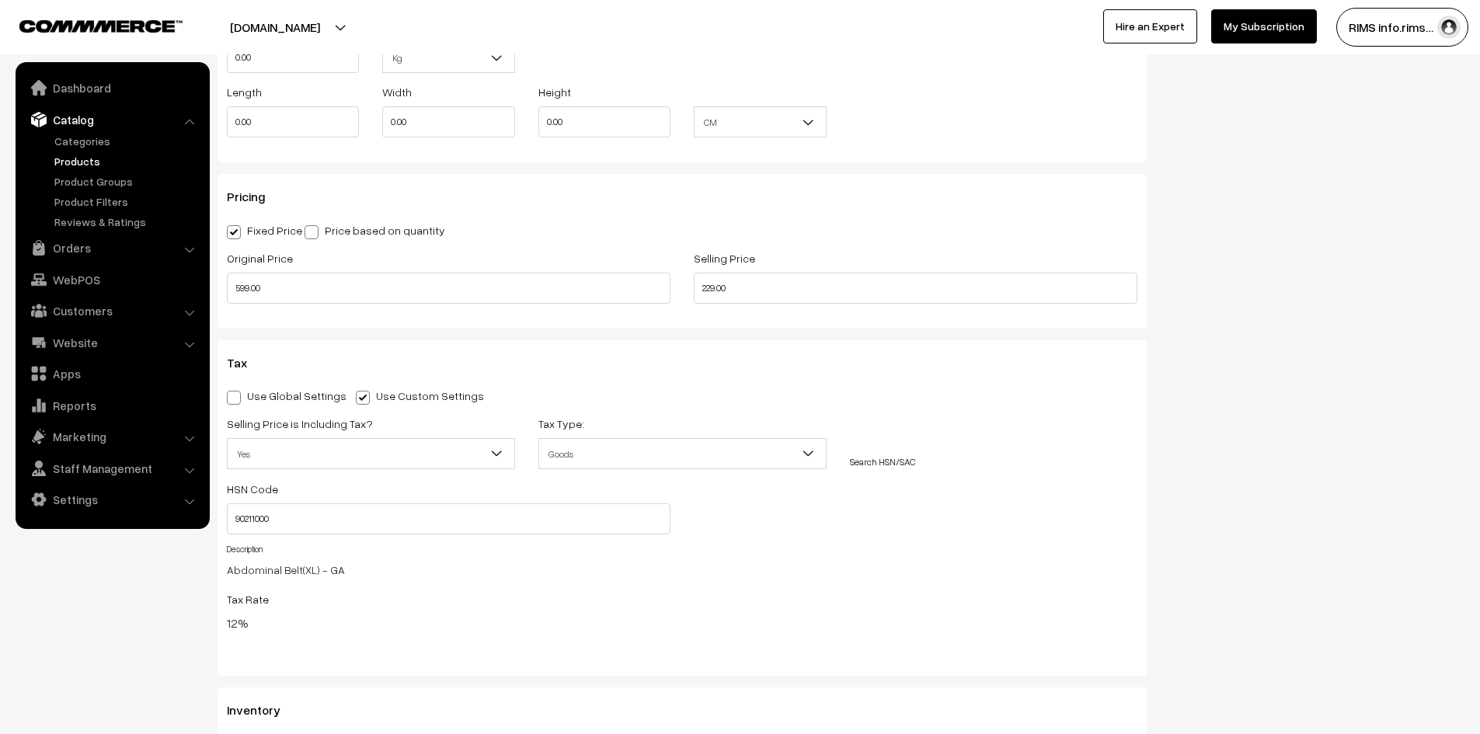
click at [356, 451] on span "Yes" at bounding box center [371, 454] width 287 height 27
click at [356, 401] on span at bounding box center [363, 398] width 14 height 14
click at [356, 400] on input "Use Custom Settings" at bounding box center [361, 395] width 10 height 10
click at [237, 403] on span at bounding box center [234, 398] width 14 height 14
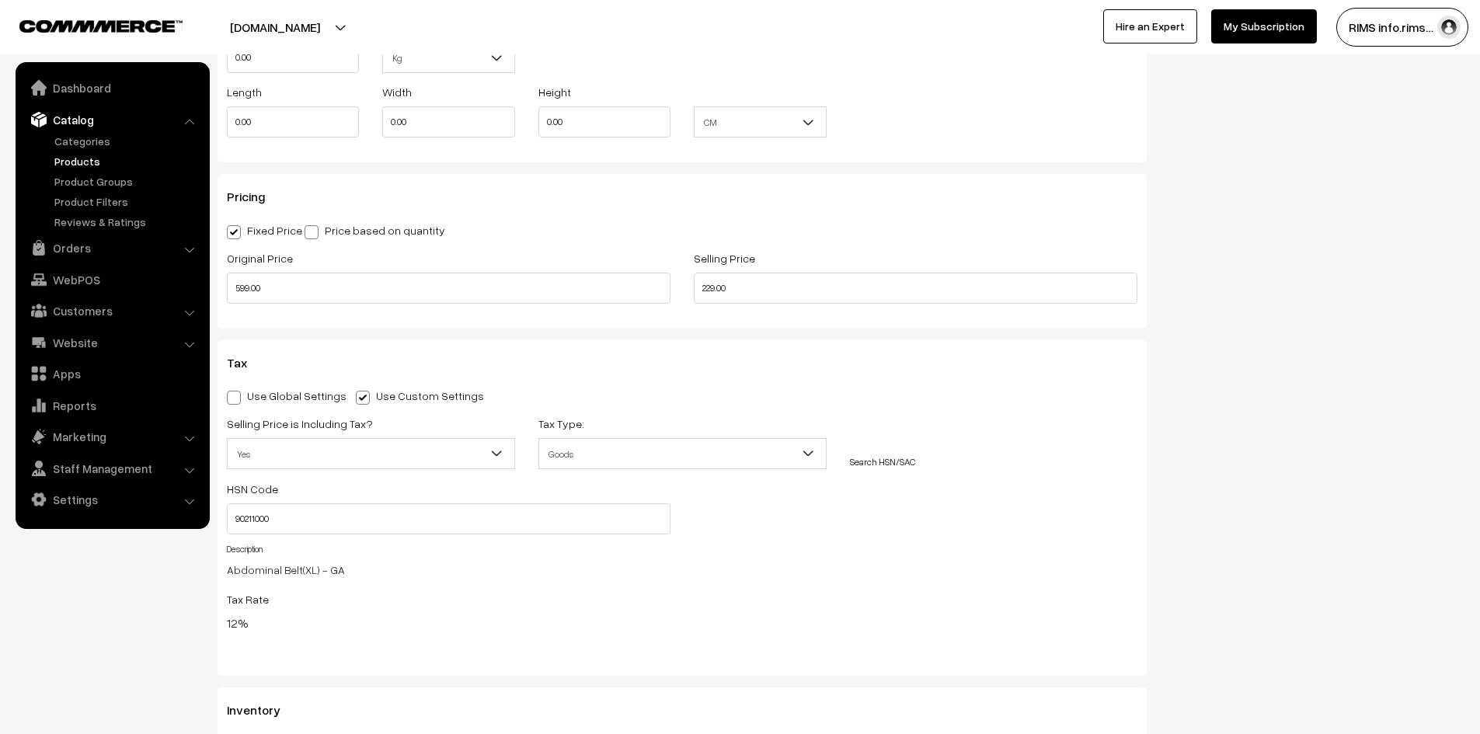
click at [237, 400] on input "Use Global Settings" at bounding box center [232, 395] width 10 height 10
radio input "true"
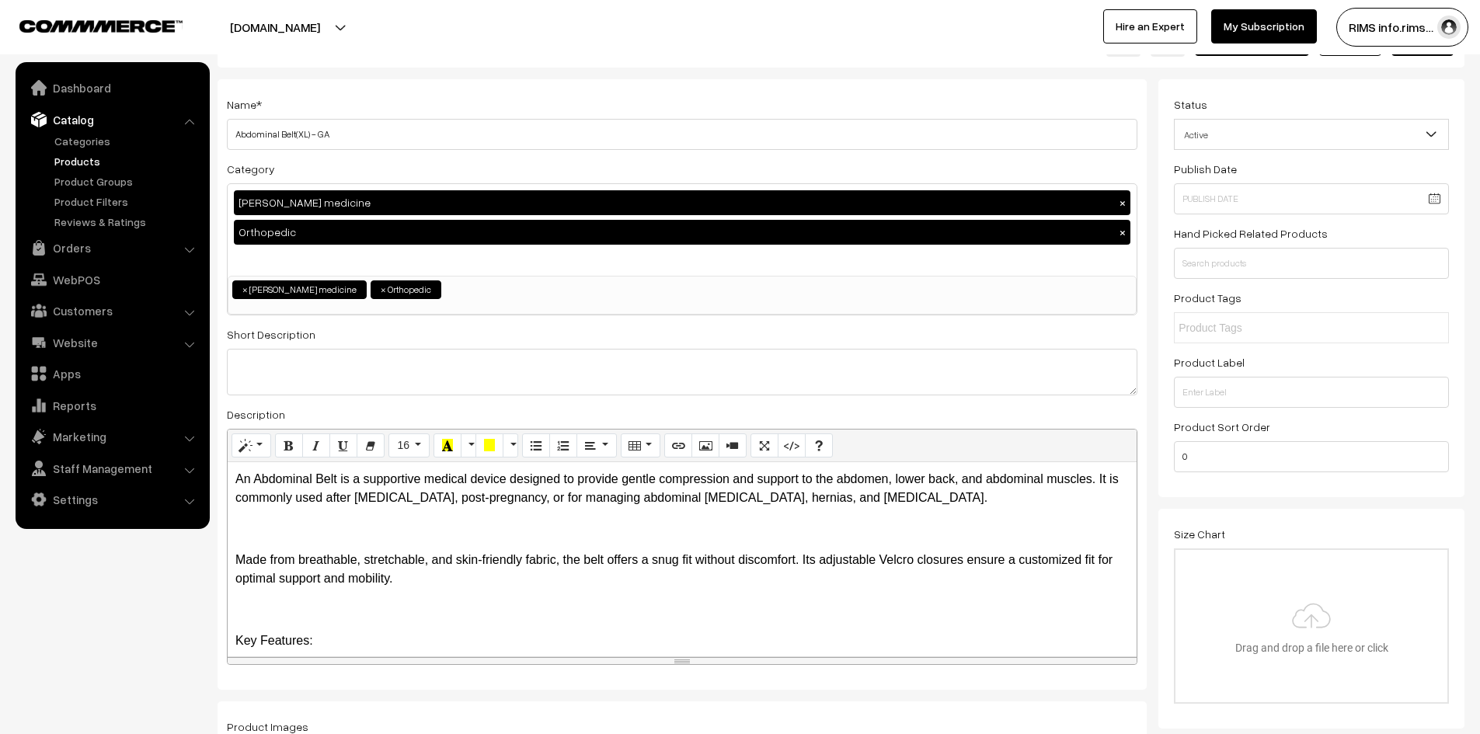
scroll to position [0, 0]
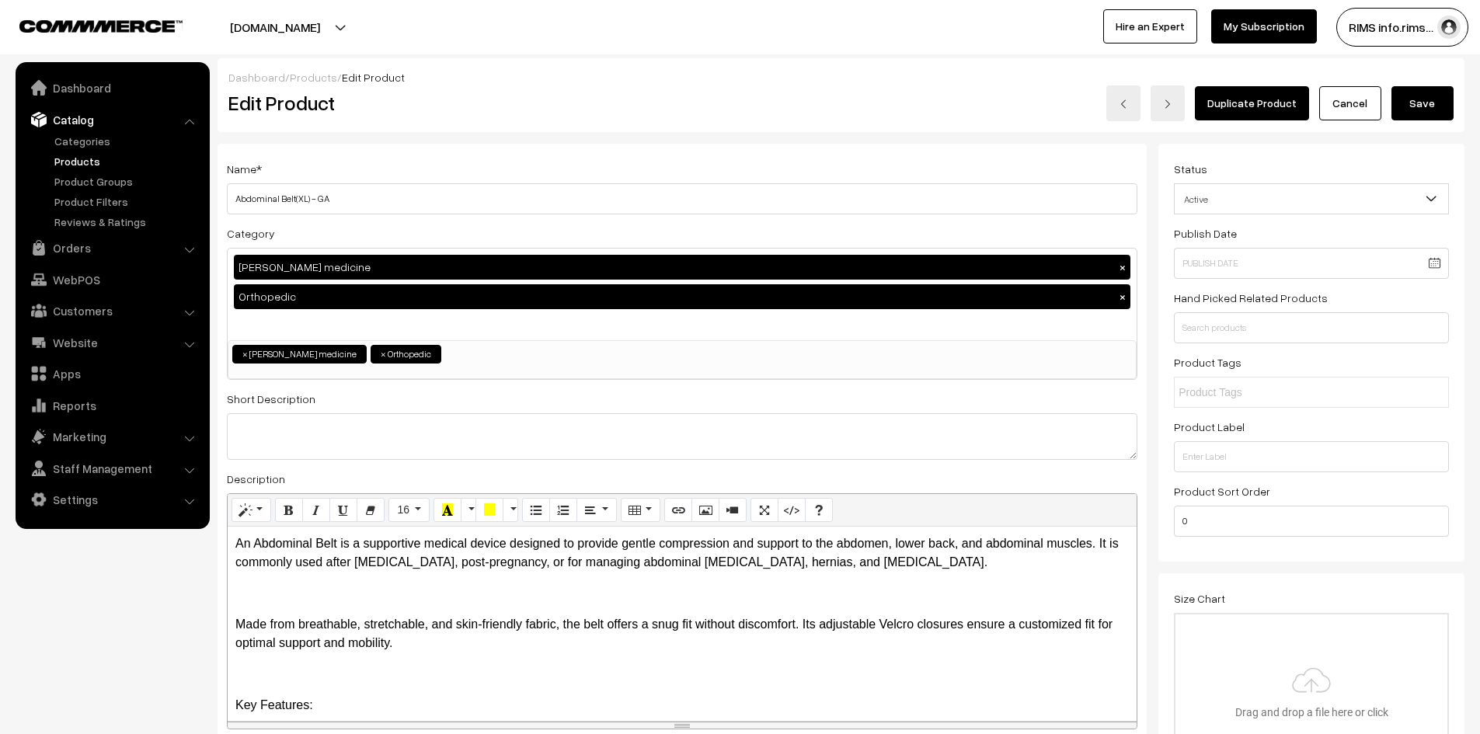
click at [1412, 109] on button "Save" at bounding box center [1423, 103] width 62 height 34
